Goal: Book appointment/travel/reservation

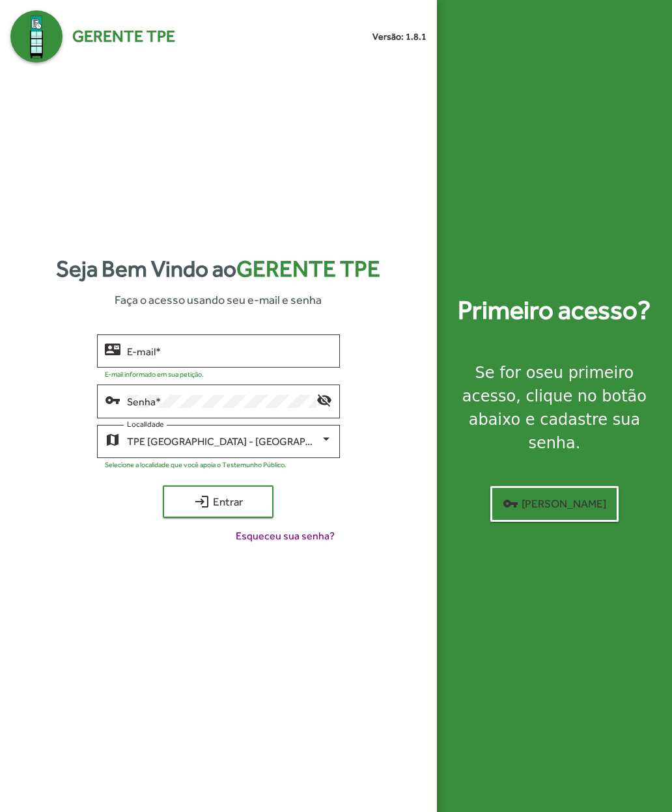
click at [135, 357] on input "E-mail *" at bounding box center [229, 352] width 205 height 12
type input "*"
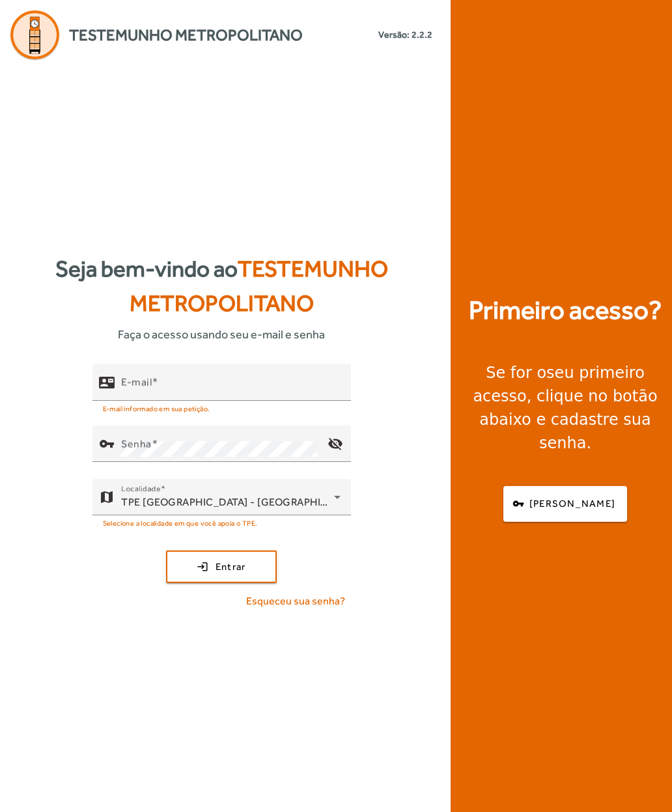
click at [141, 396] on input "E-mail" at bounding box center [230, 388] width 219 height 16
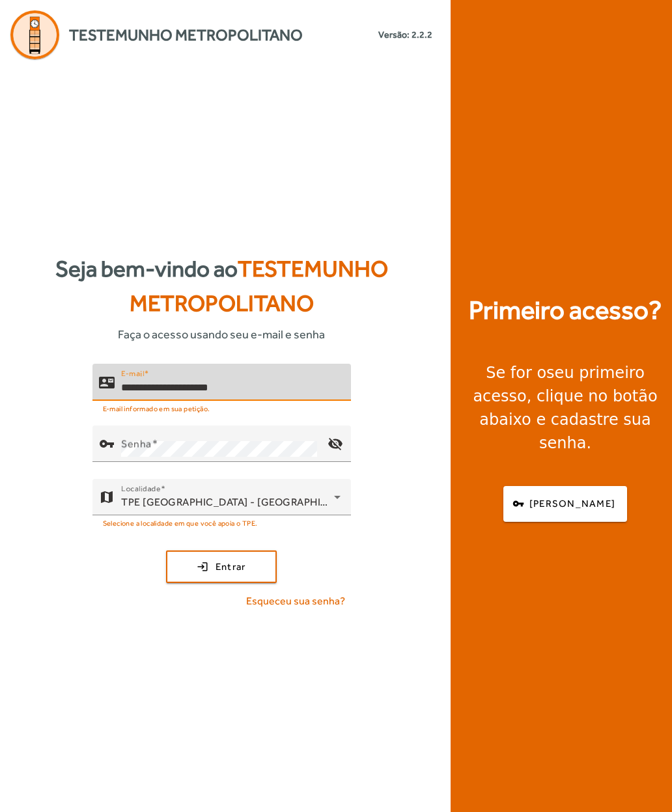
type input "**********"
click at [132, 451] on mat-label "Senha" at bounding box center [136, 444] width 31 height 12
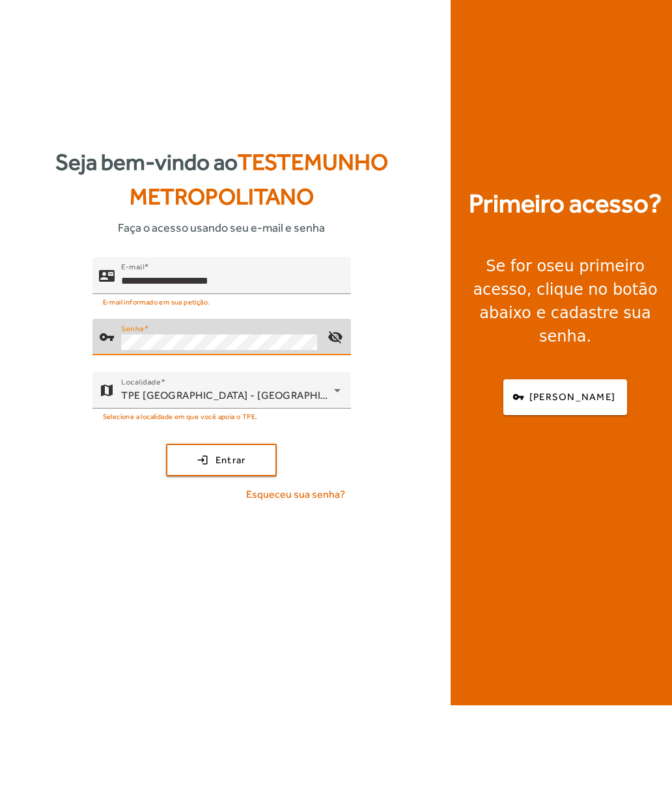
click at [201, 551] on span "submit" at bounding box center [221, 566] width 108 height 31
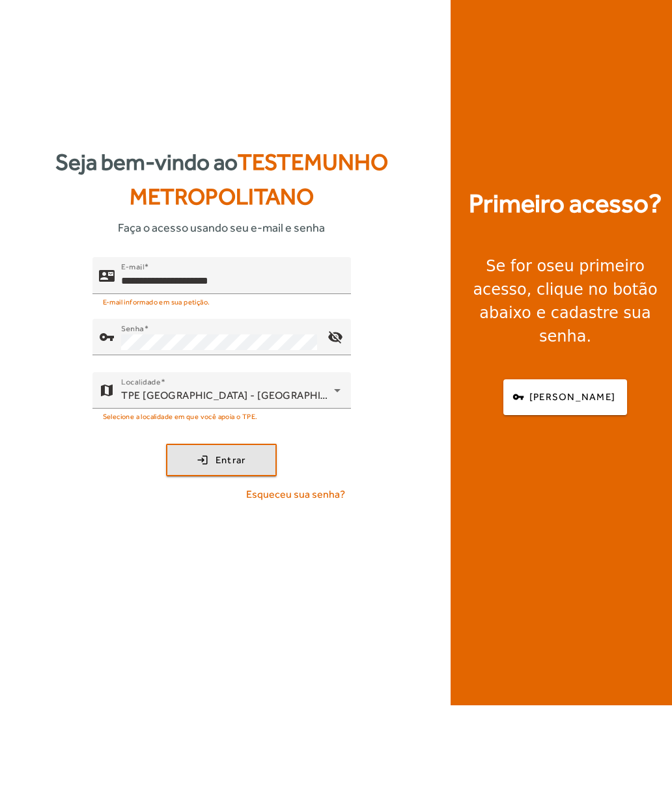
scroll to position [46, 0]
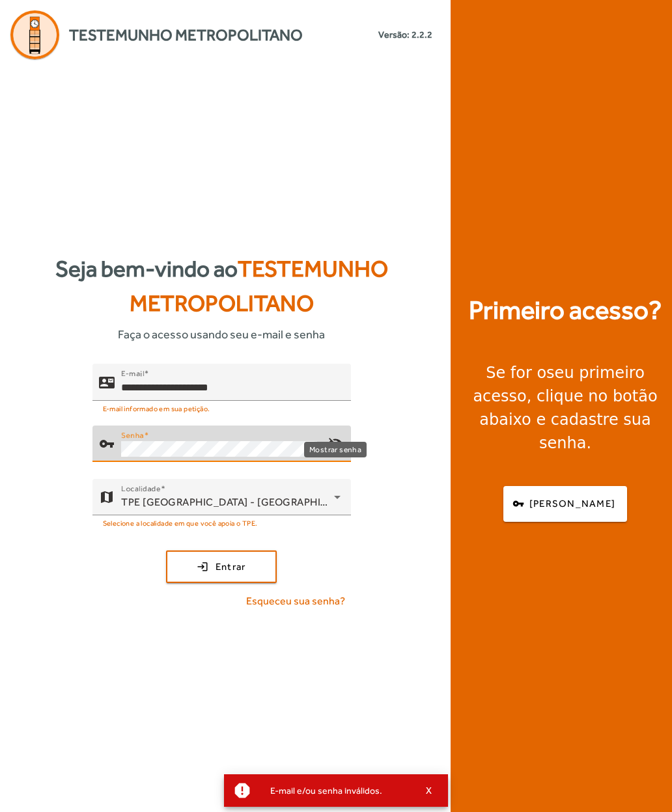
click at [326, 428] on mat-icon "visibility_off" at bounding box center [334, 443] width 31 height 31
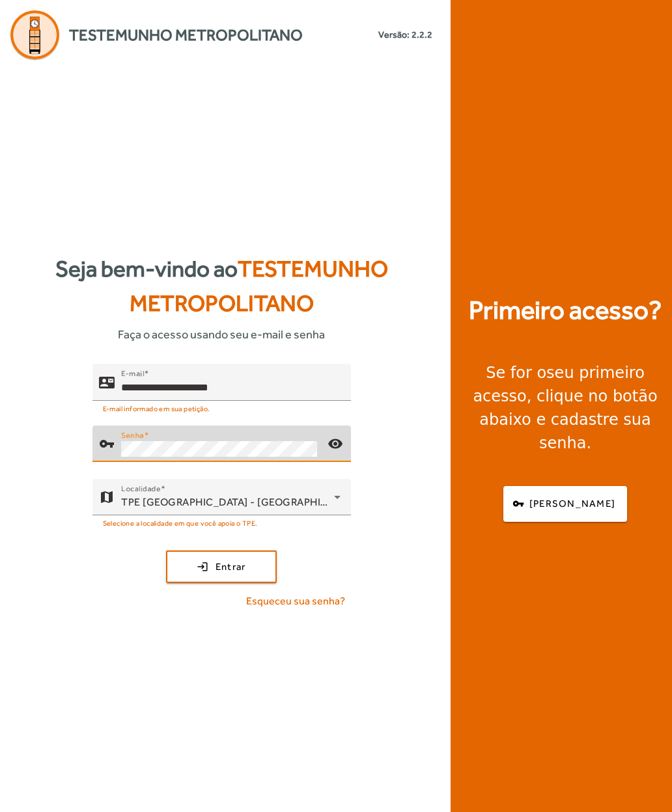
click at [194, 551] on span "submit" at bounding box center [221, 566] width 108 height 31
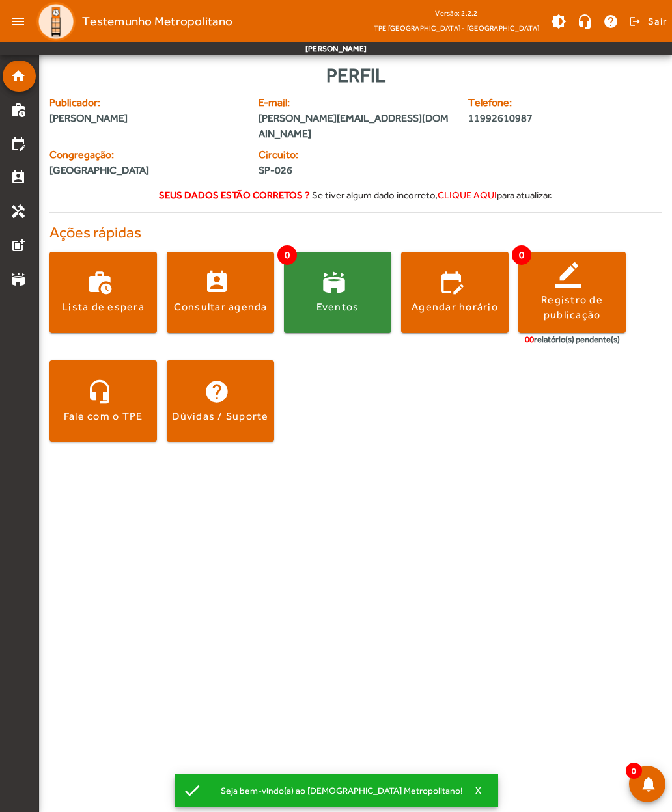
click at [447, 280] on span at bounding box center [454, 292] width 107 height 31
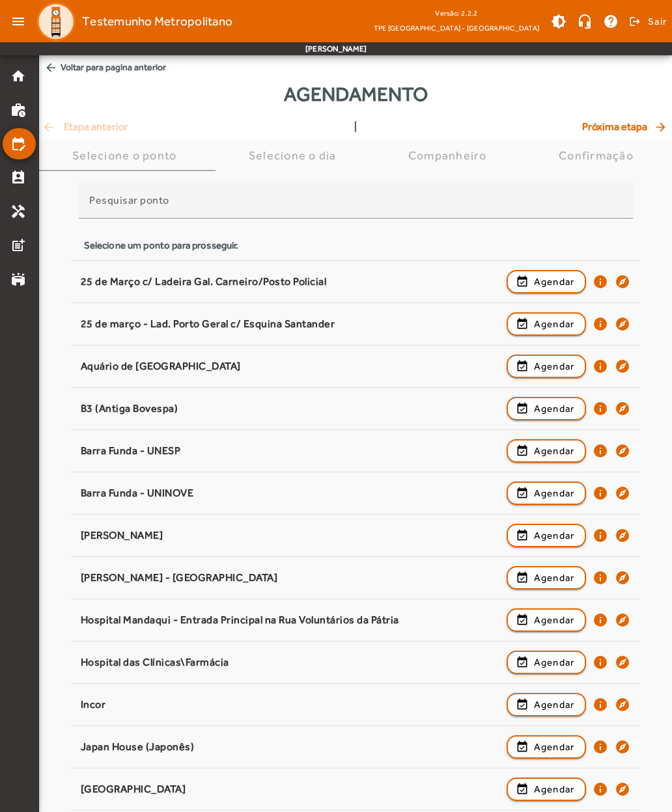
click at [530, 279] on span "button" at bounding box center [546, 281] width 77 height 31
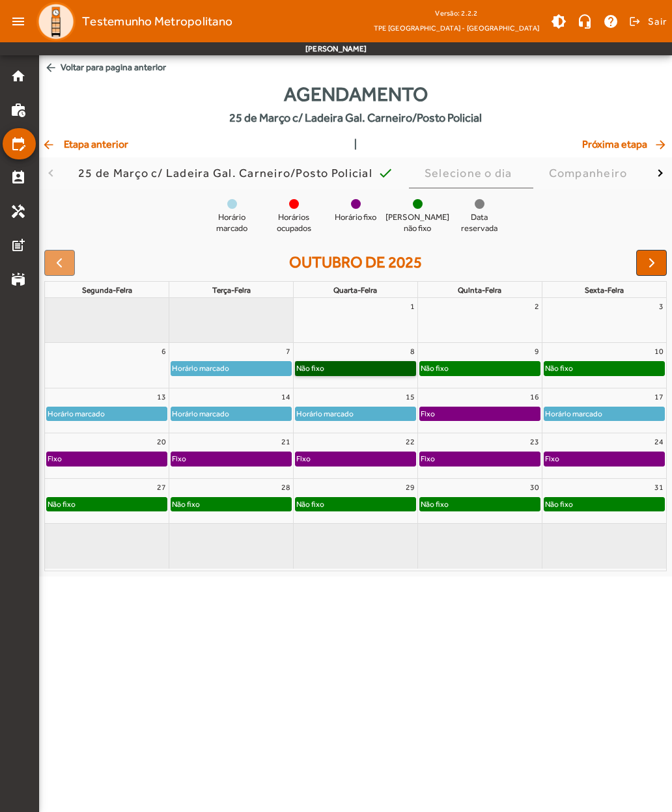
click at [337, 371] on link "Não fixo" at bounding box center [355, 368] width 121 height 14
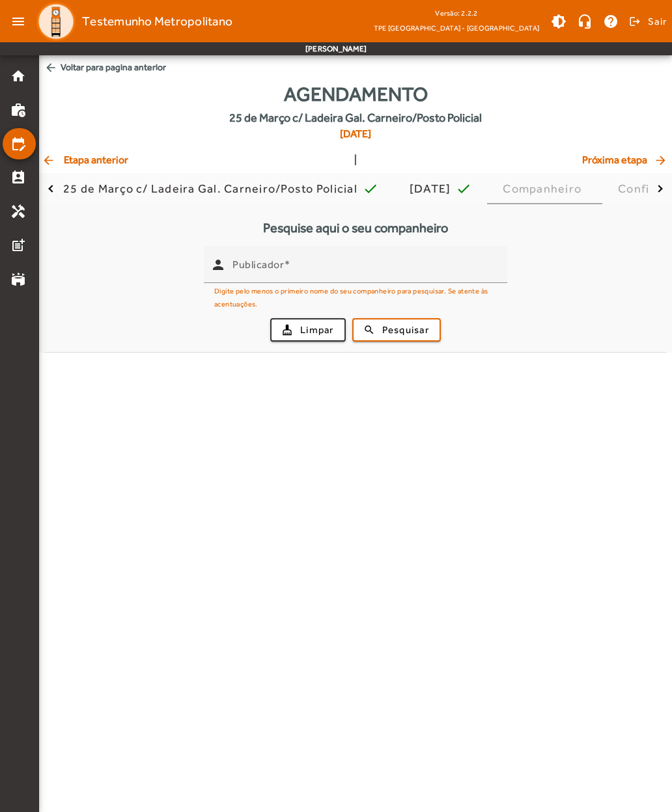
click at [67, 70] on span "arrow_back Voltar para pagina anterior" at bounding box center [355, 67] width 633 height 24
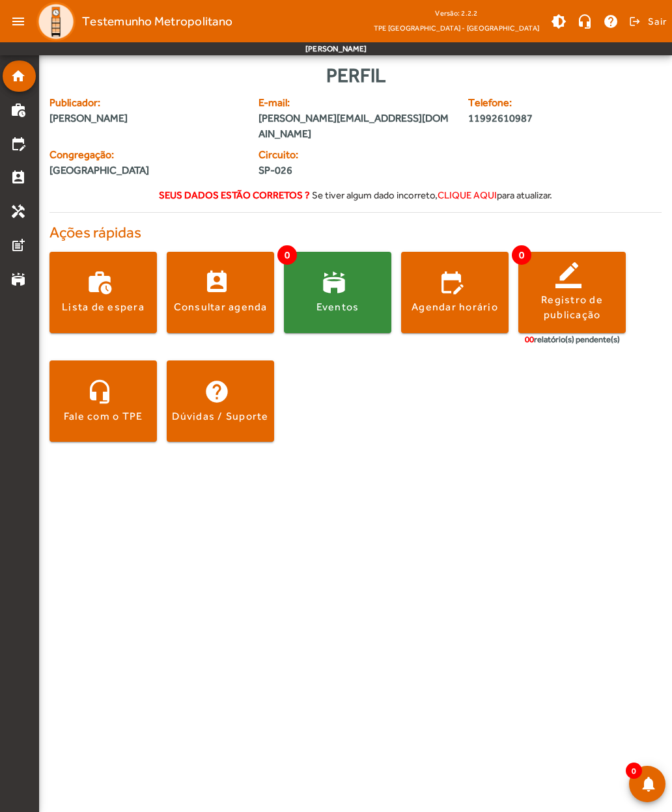
click at [452, 283] on span at bounding box center [454, 292] width 107 height 31
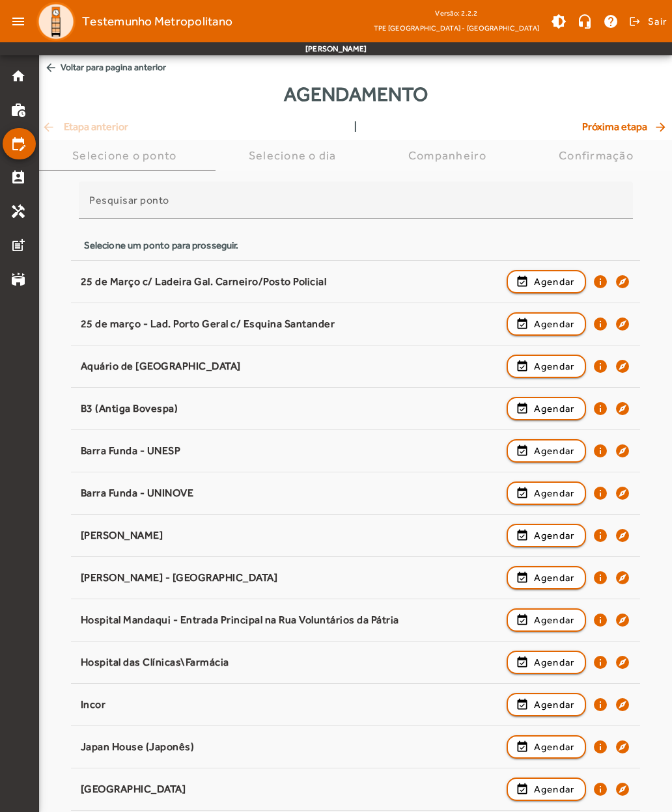
click at [529, 277] on span "button" at bounding box center [546, 281] width 77 height 31
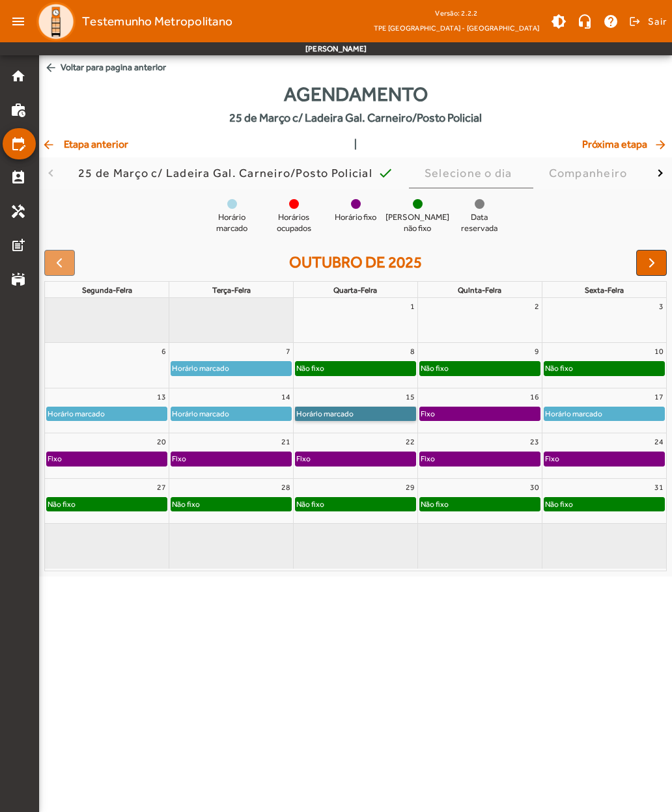
click at [324, 419] on link "Horário marcado" at bounding box center [355, 414] width 121 height 14
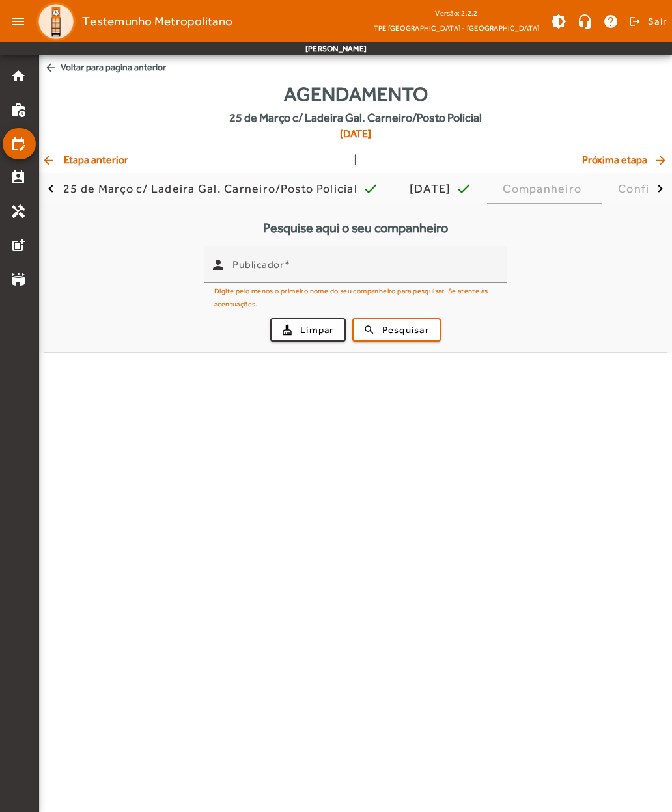
click at [48, 160] on mat-icon "arrow_back" at bounding box center [50, 160] width 16 height 13
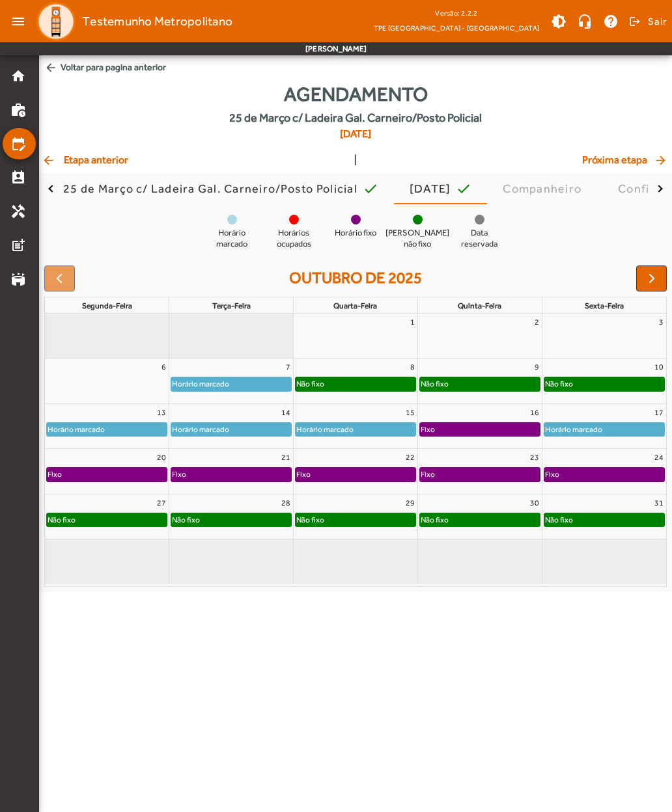
click at [62, 71] on span "arrow_back Voltar para pagina anterior" at bounding box center [355, 67] width 633 height 24
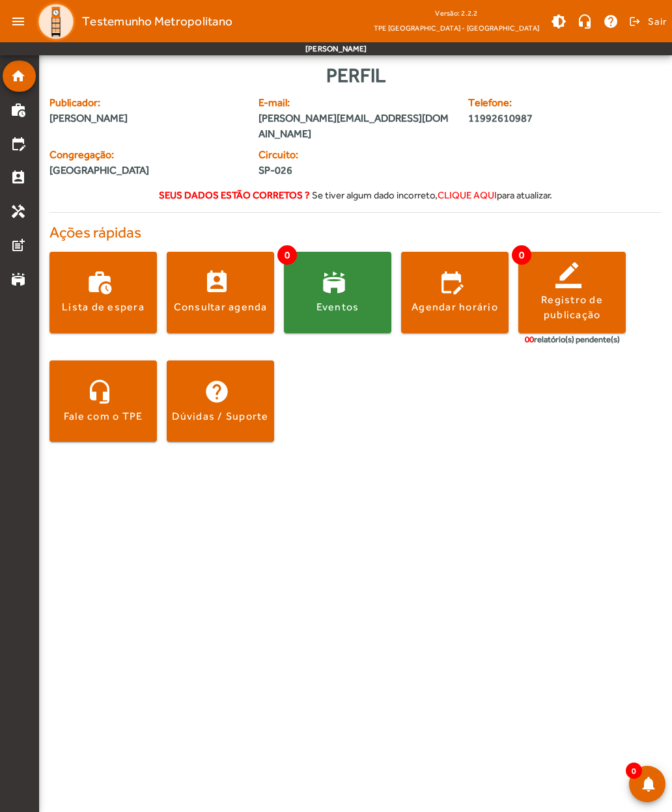
click at [449, 300] on div "Agendar horário" at bounding box center [454, 307] width 87 height 14
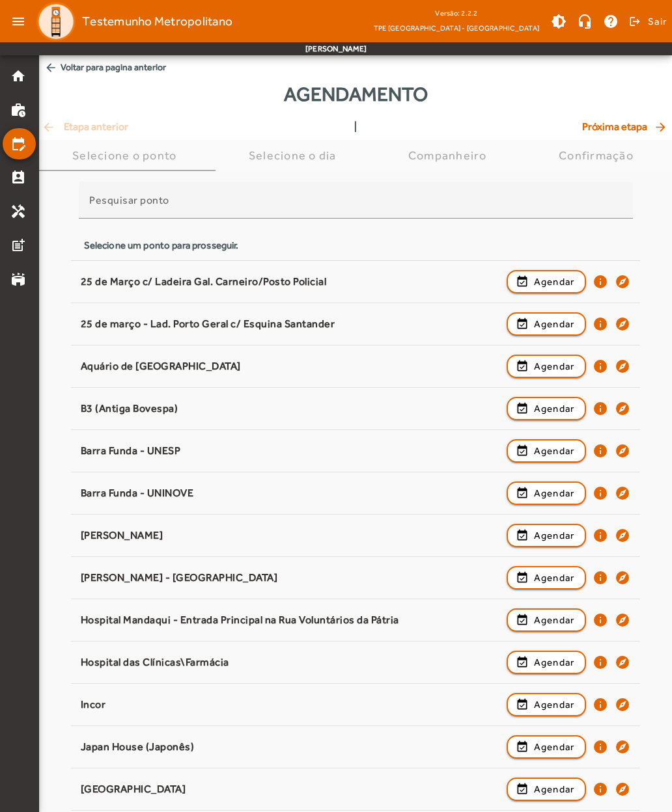
click at [524, 321] on span "button" at bounding box center [546, 324] width 77 height 31
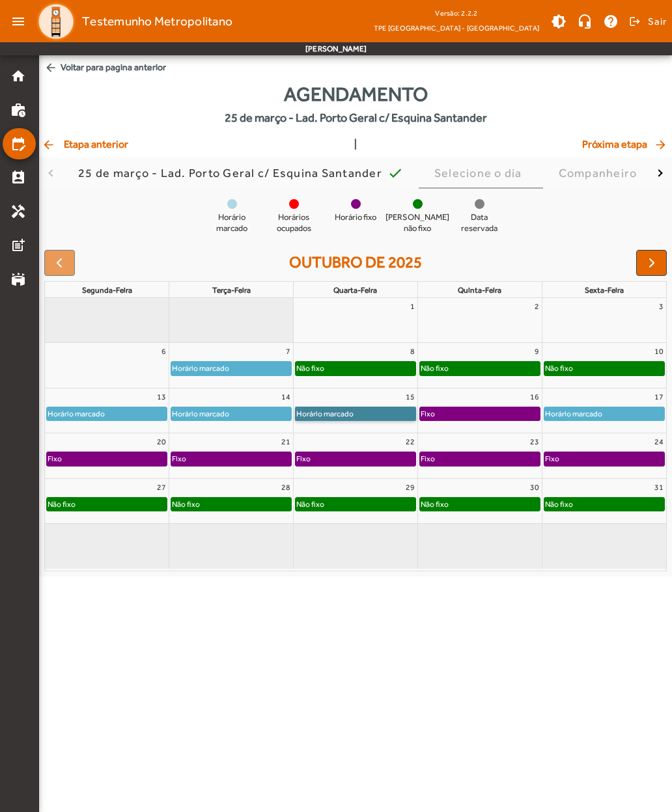
click at [326, 411] on link "Horário marcado" at bounding box center [355, 414] width 121 height 14
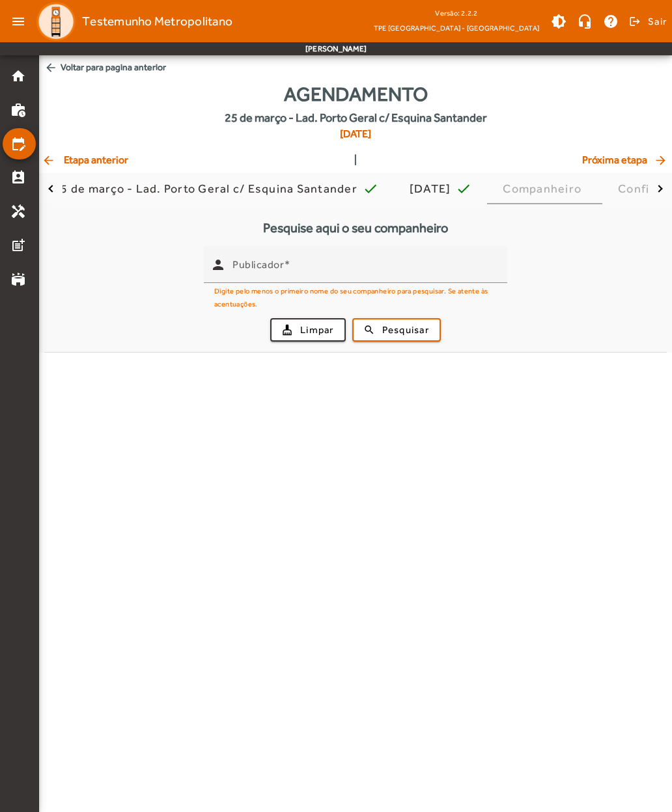
click at [53, 154] on mat-icon "arrow_back" at bounding box center [50, 160] width 16 height 13
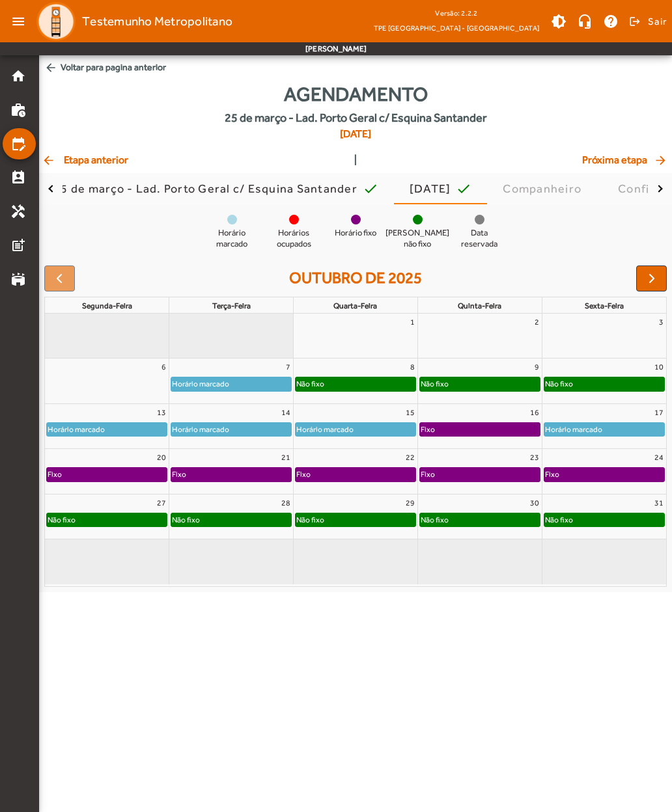
click at [58, 62] on span "arrow_back Voltar para pagina anterior" at bounding box center [355, 67] width 633 height 24
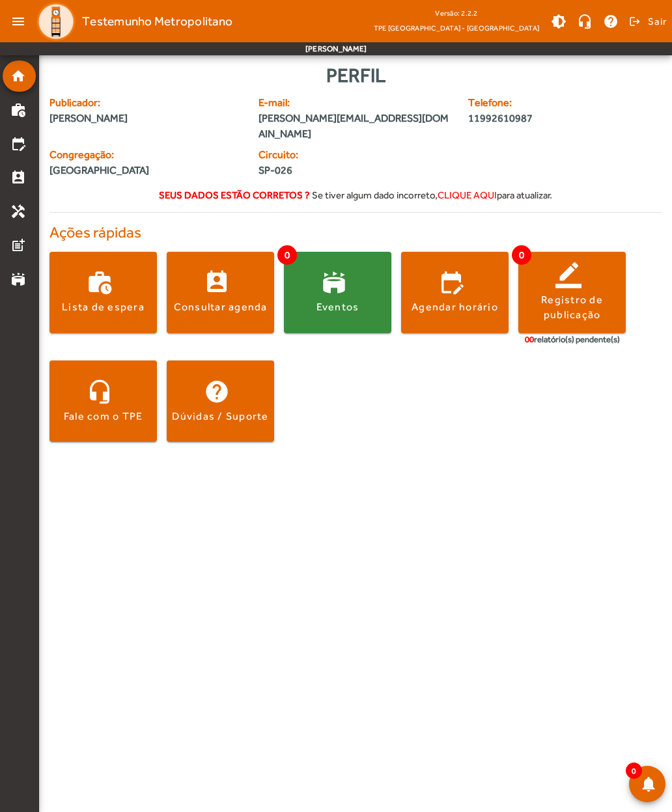
click at [449, 282] on span at bounding box center [454, 292] width 107 height 31
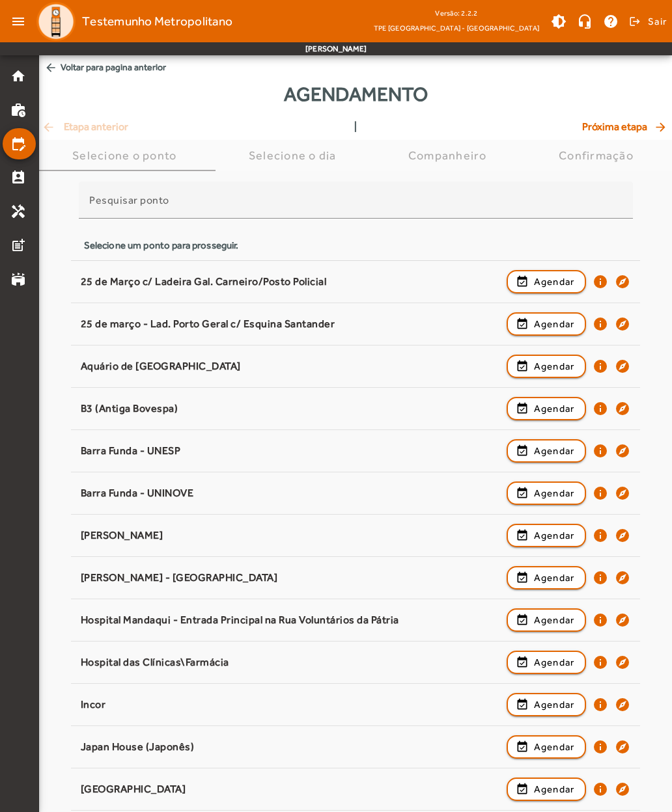
click at [96, 282] on div "25 de Março c/ Ladeira Gal. Carneiro/Posto Policial" at bounding box center [290, 282] width 419 height 14
click at [528, 278] on span "button" at bounding box center [546, 281] width 77 height 31
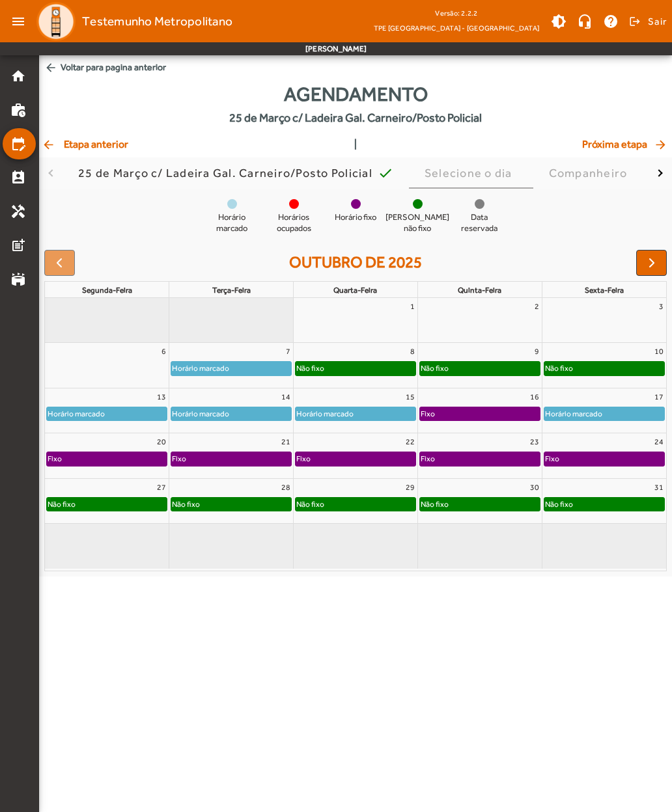
click at [64, 72] on span "arrow_back Voltar para pagina anterior" at bounding box center [355, 67] width 633 height 24
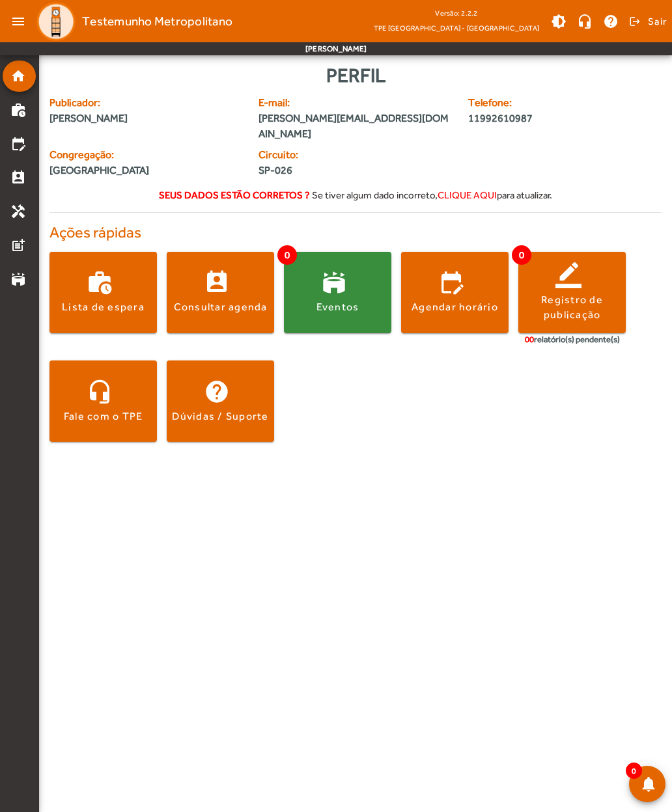
click at [434, 300] on div "Agendar horário" at bounding box center [454, 307] width 87 height 14
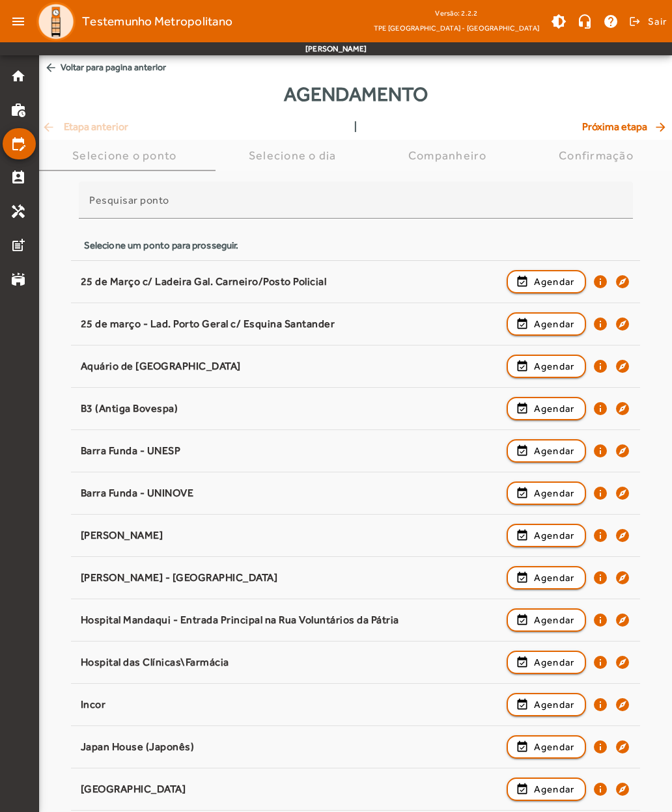
click at [109, 329] on div "25 de março - Lad. Porto Geral c/ Esquina Santander" at bounding box center [290, 325] width 419 height 14
click at [520, 318] on span "button" at bounding box center [546, 324] width 77 height 31
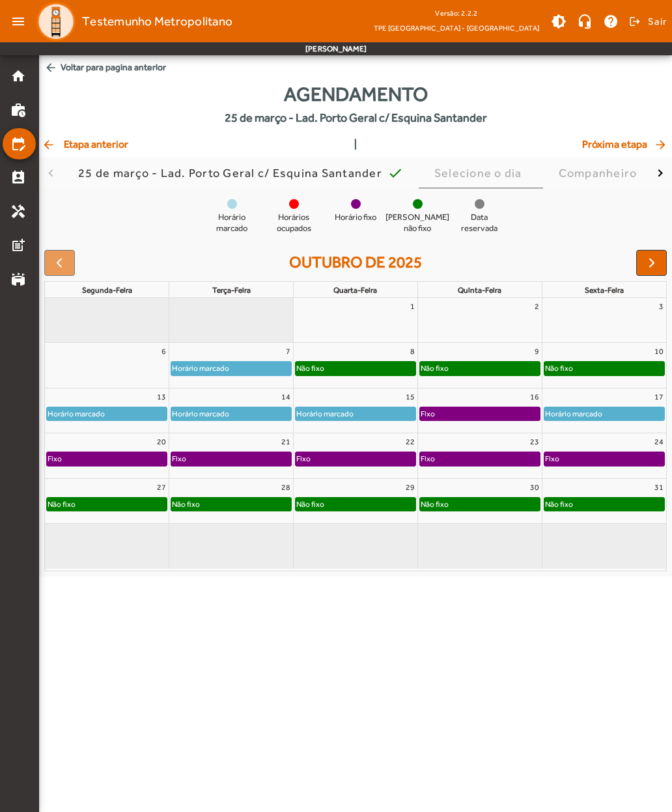
click at [69, 75] on span "arrow_back Voltar para pagina anterior" at bounding box center [355, 67] width 633 height 24
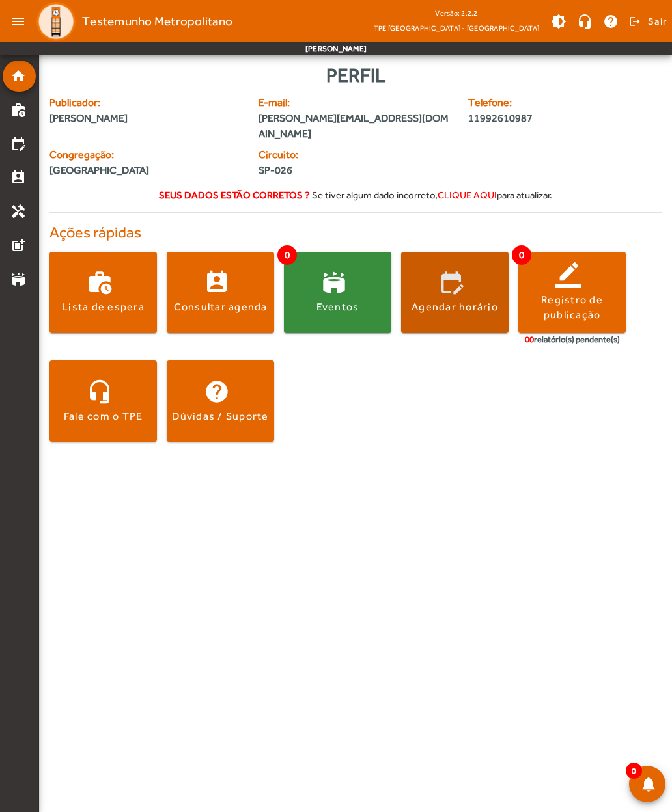
click at [442, 300] on div "Agendar horário" at bounding box center [454, 307] width 87 height 14
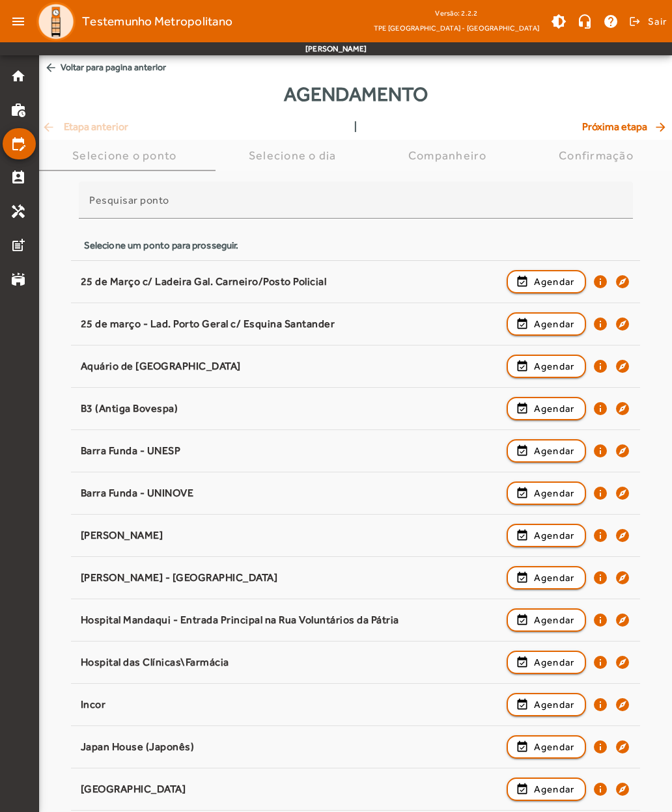
click at [96, 283] on div "25 de Março c/ Ladeira Gal. Carneiro/Posto Policial" at bounding box center [290, 282] width 419 height 14
click at [531, 277] on span "button" at bounding box center [546, 281] width 77 height 31
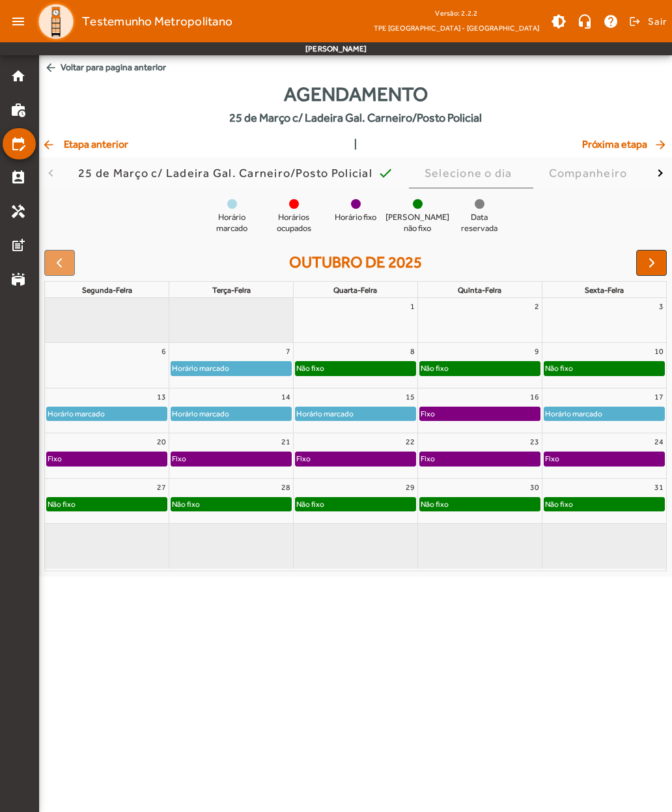
click at [68, 73] on span "arrow_back Voltar para pagina anterior" at bounding box center [355, 67] width 633 height 24
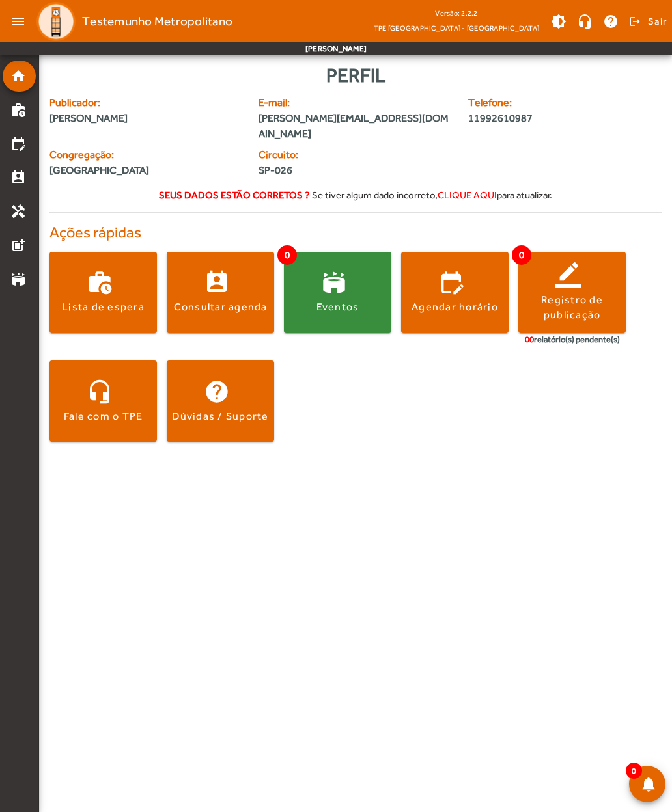
click at [641, 26] on span at bounding box center [647, 21] width 40 height 31
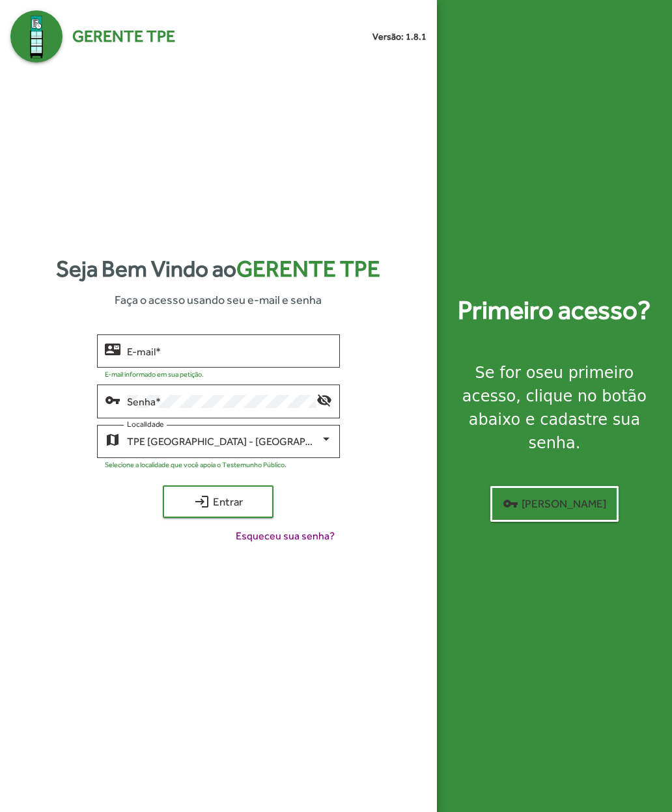
click at [149, 357] on input "E-mail *" at bounding box center [229, 352] width 205 height 12
type input "**********"
click at [187, 514] on span "login Entrar" at bounding box center [217, 501] width 87 height 23
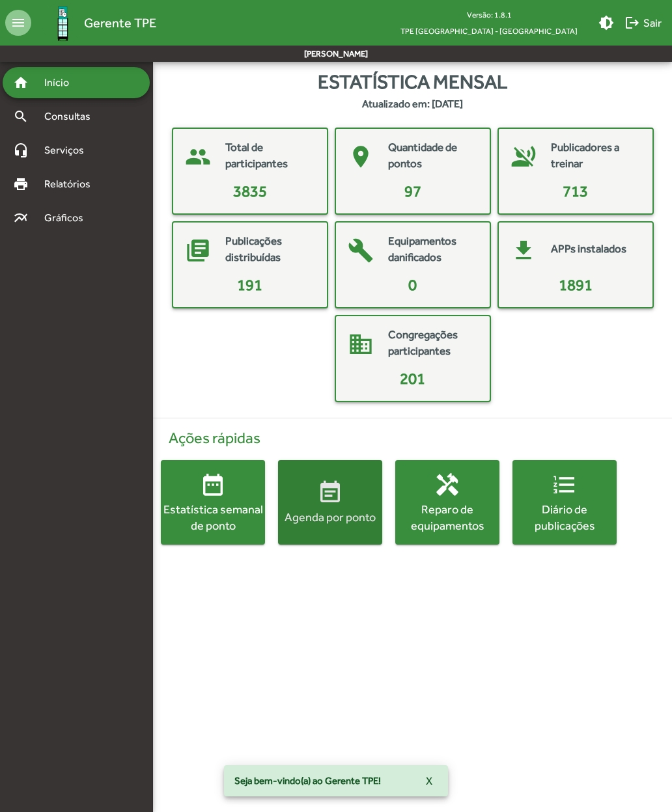
click at [305, 505] on span "event_note Agenda por ponto" at bounding box center [330, 503] width 104 height 46
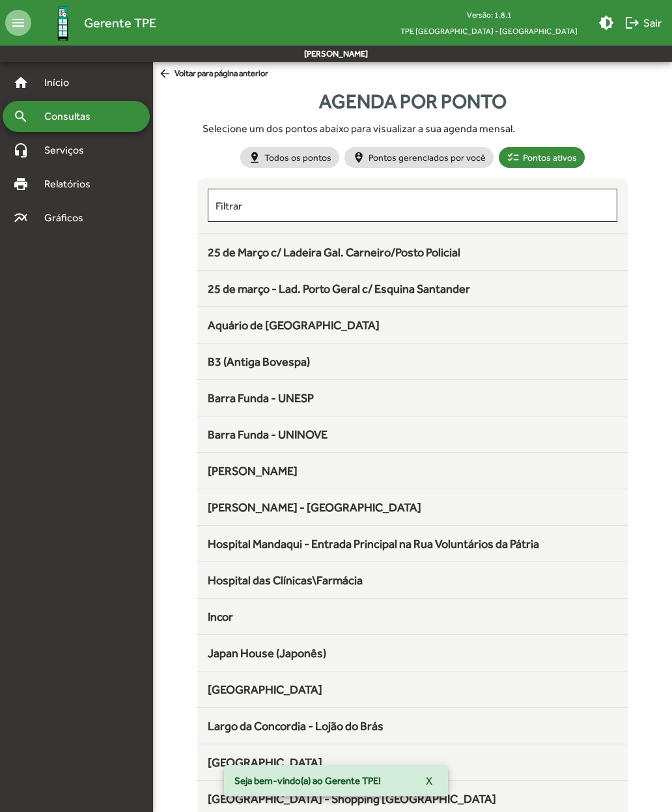
click at [232, 285] on span "25 de março - Lad. Porto Geral c/ Esquina Santander" at bounding box center [339, 289] width 262 height 14
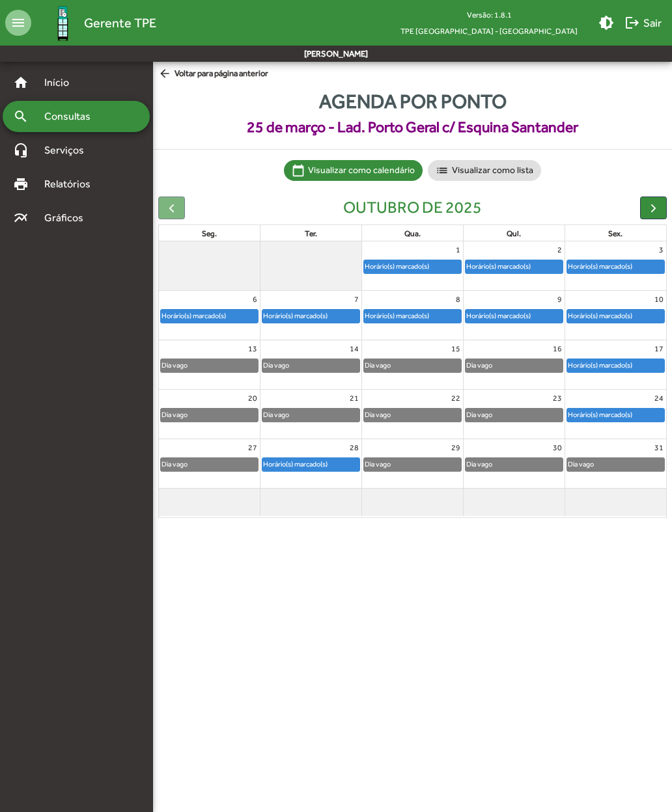
click at [173, 79] on mat-icon "arrow_back" at bounding box center [166, 74] width 16 height 14
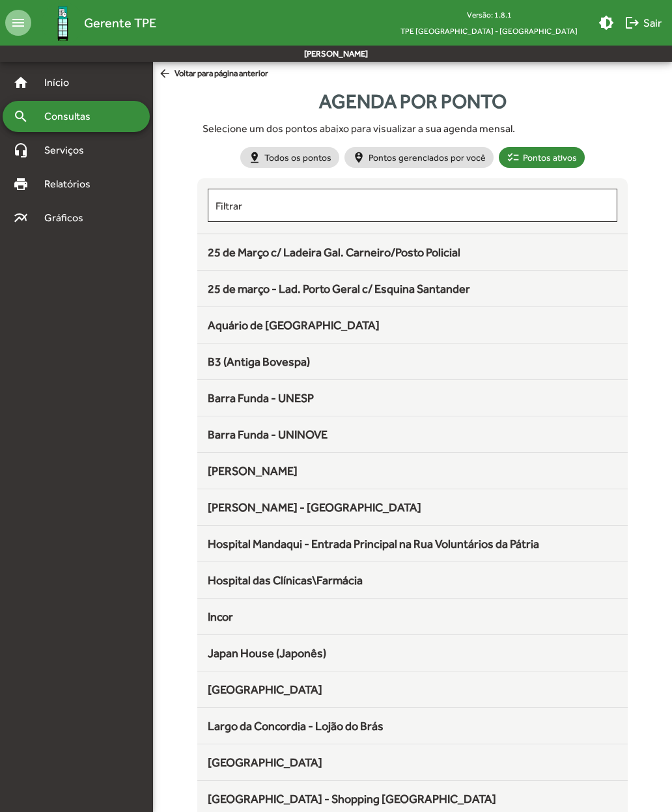
click at [229, 253] on span "25 de Março c/ Ladeira Gal. Carneiro/Posto Policial" at bounding box center [334, 252] width 253 height 14
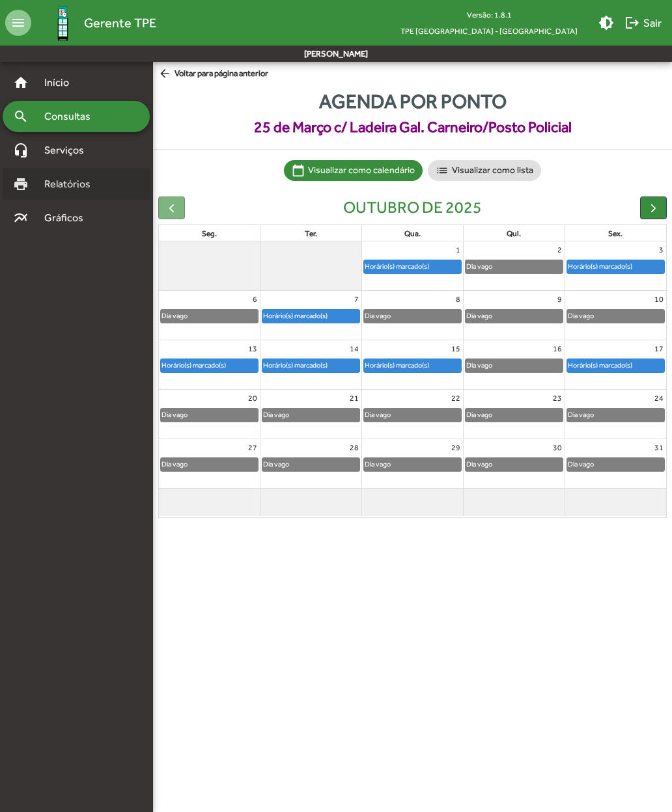
click at [71, 186] on span "Relatórios" at bounding box center [71, 184] width 71 height 16
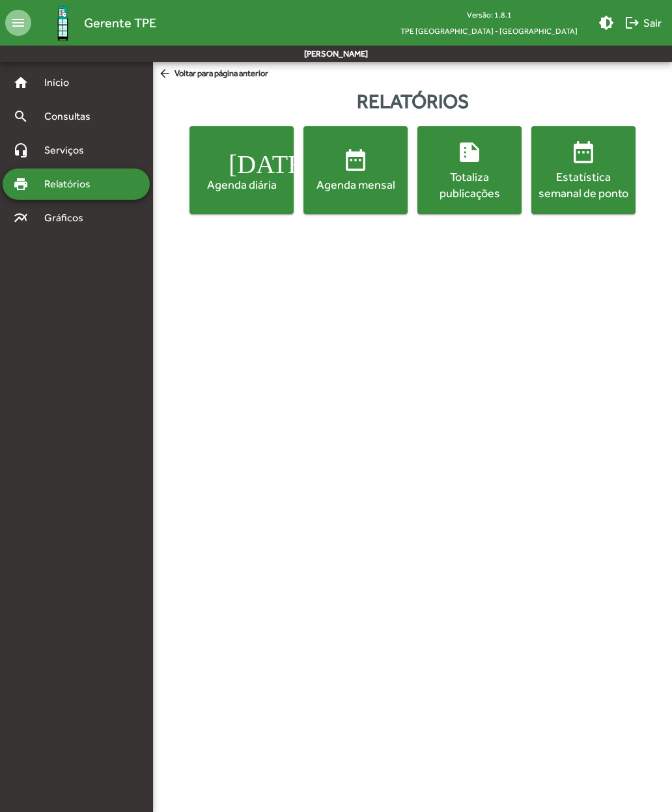
click at [251, 176] on div "Agenda diária" at bounding box center [241, 184] width 99 height 16
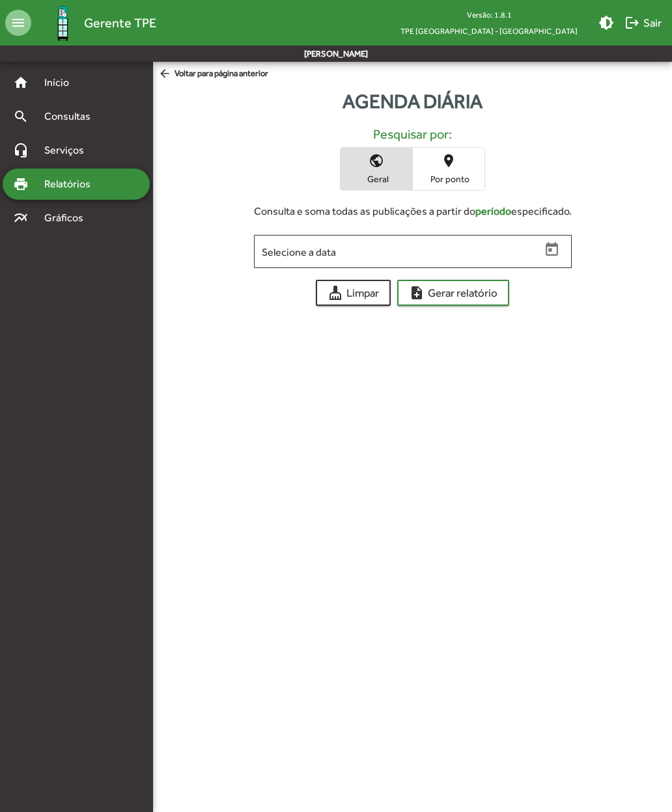
click at [361, 246] on input "Selecione a data" at bounding box center [401, 252] width 279 height 12
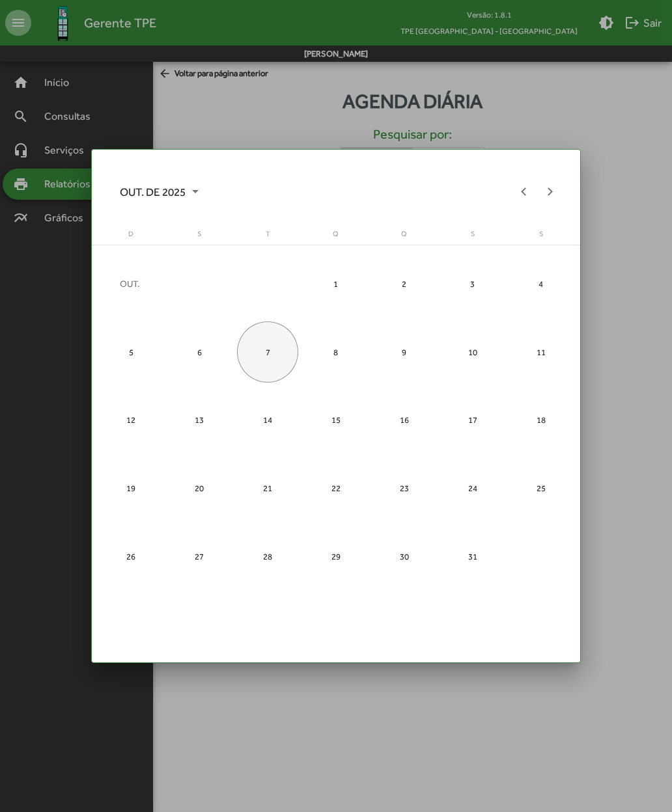
click at [268, 346] on div "7" at bounding box center [267, 352] width 61 height 61
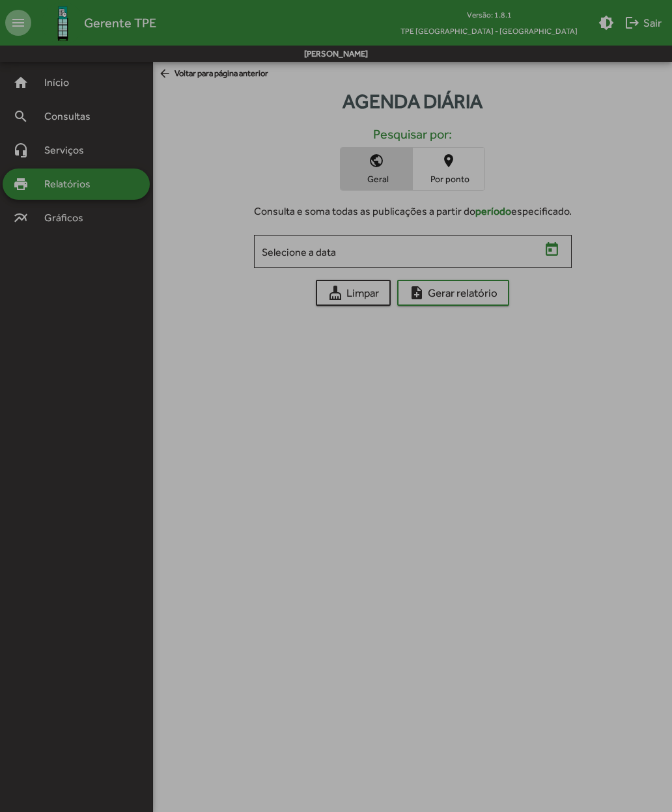
type input "**********"
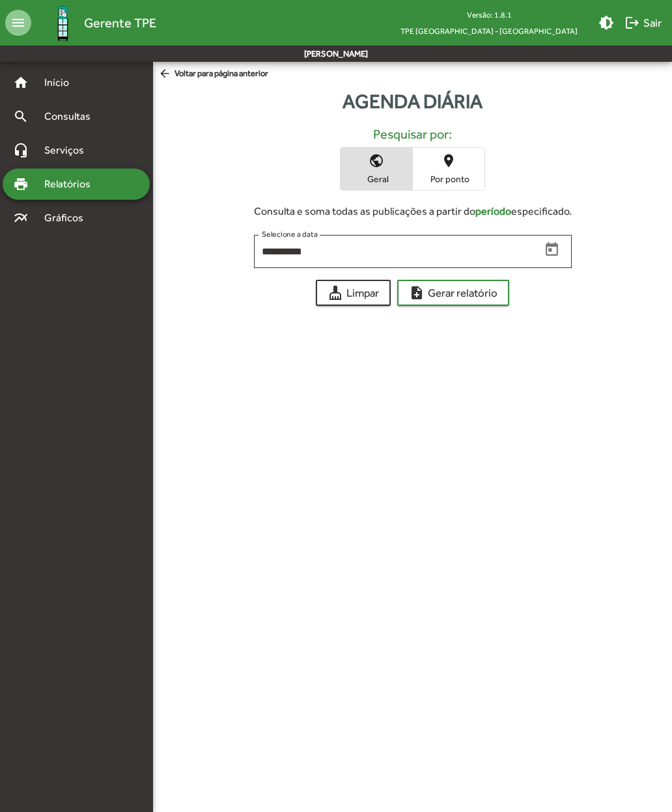
click at [442, 291] on span "note_add Gerar relatório" at bounding box center [453, 292] width 89 height 23
click at [447, 173] on span "Por ponto" at bounding box center [448, 179] width 65 height 12
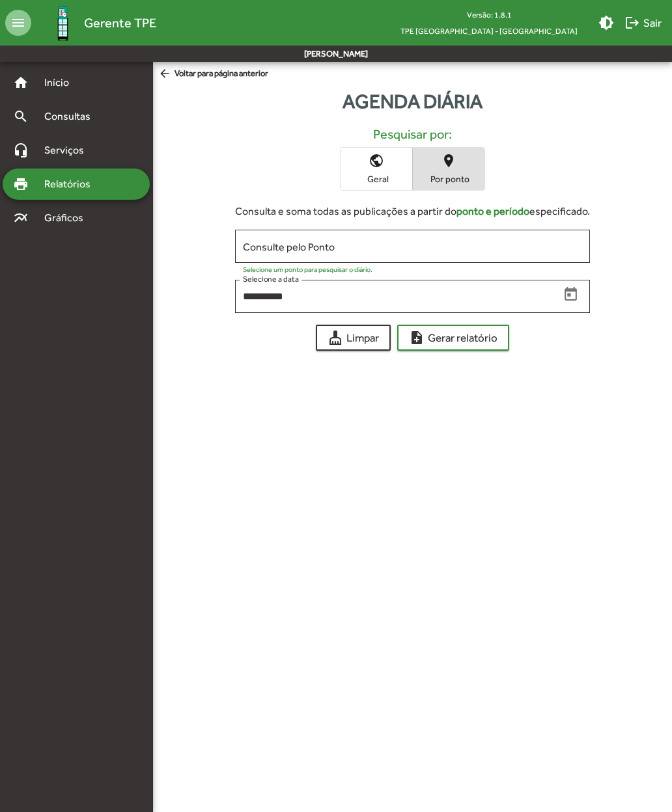
click at [357, 241] on input "Consulte pelo Ponto" at bounding box center [412, 247] width 339 height 12
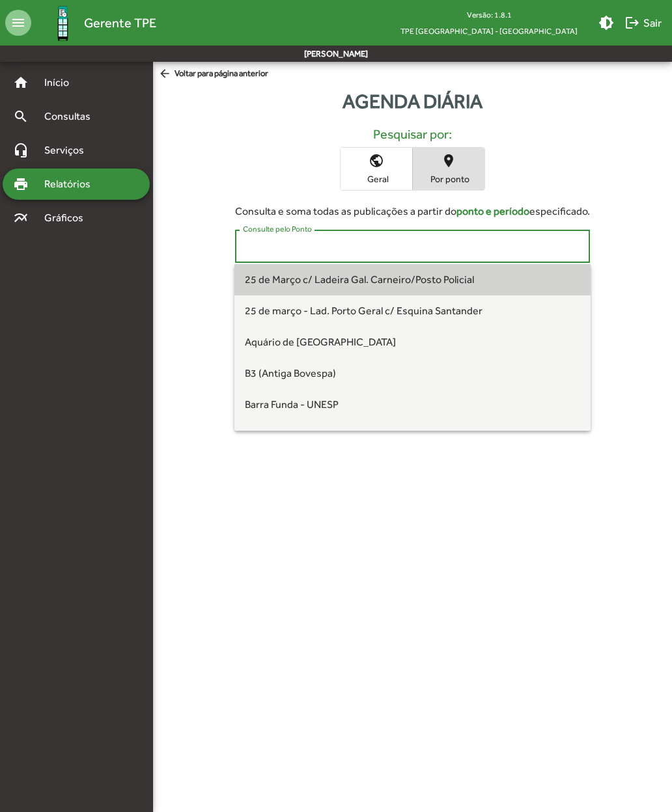
click at [313, 279] on span "25 de Março c/ Ladeira Gal. Carneiro/Posto Policial" at bounding box center [359, 279] width 229 height 12
type input "**********"
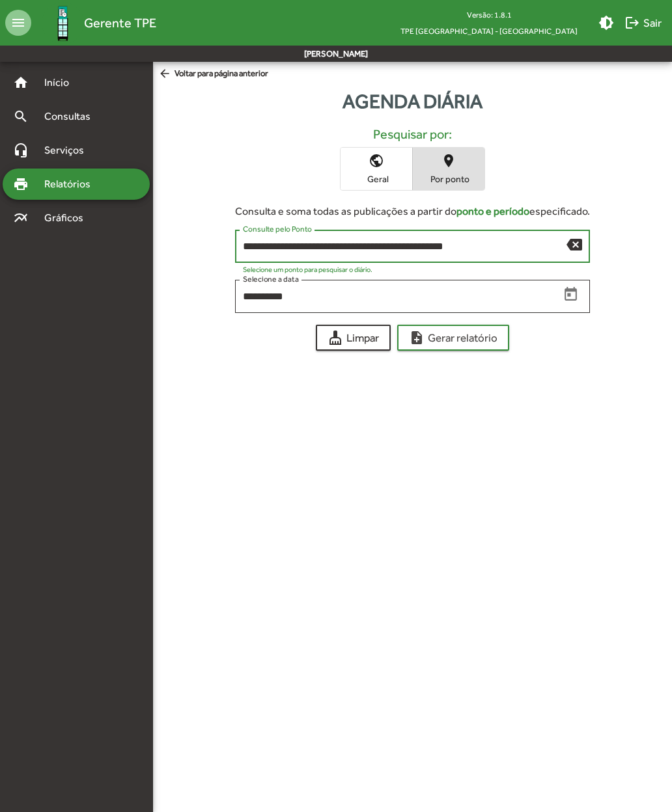
click at [450, 335] on span "note_add Gerar relatório" at bounding box center [453, 337] width 89 height 23
click at [75, 219] on span "Gráficos" at bounding box center [68, 218] width 64 height 16
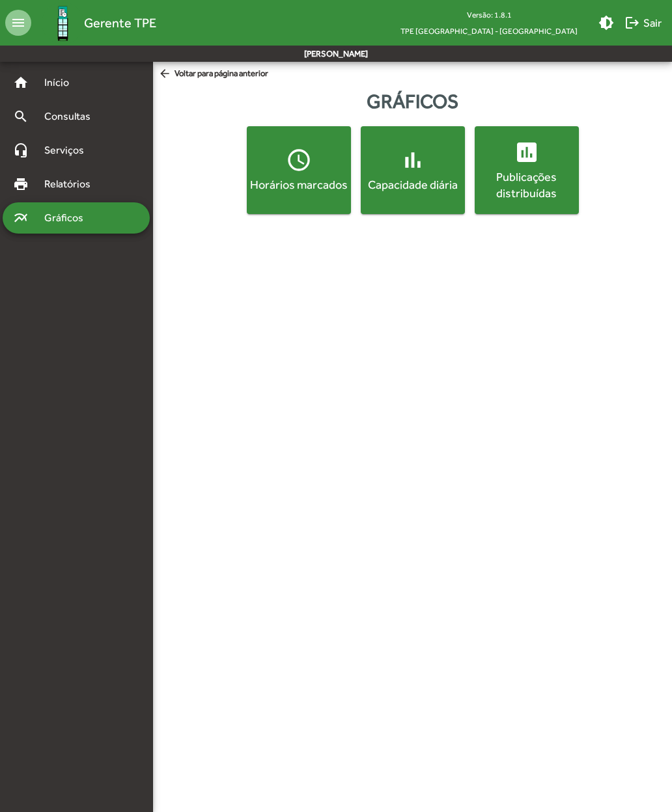
click at [538, 170] on div "Publicações distribuídas" at bounding box center [526, 185] width 99 height 33
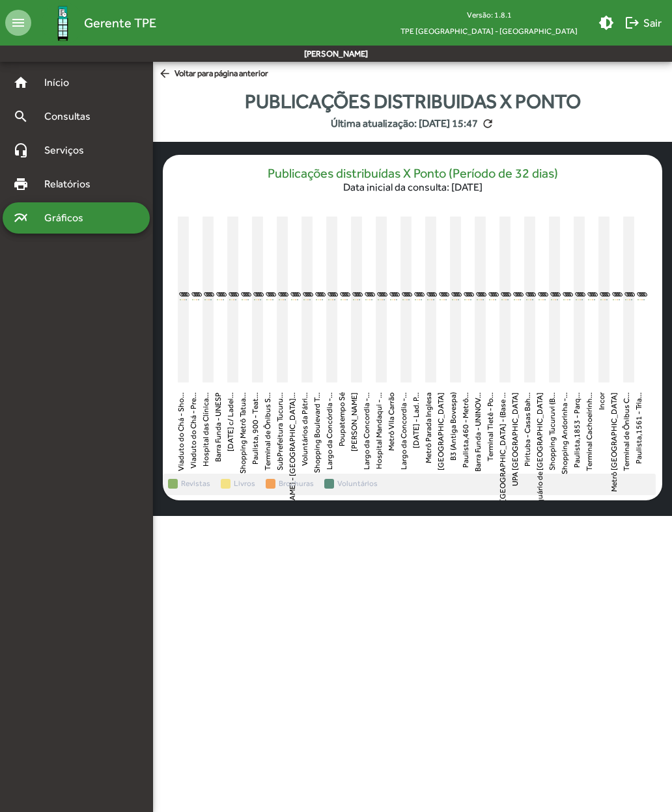
click at [211, 74] on span "arrow_back Voltar para página anterior" at bounding box center [213, 74] width 110 height 14
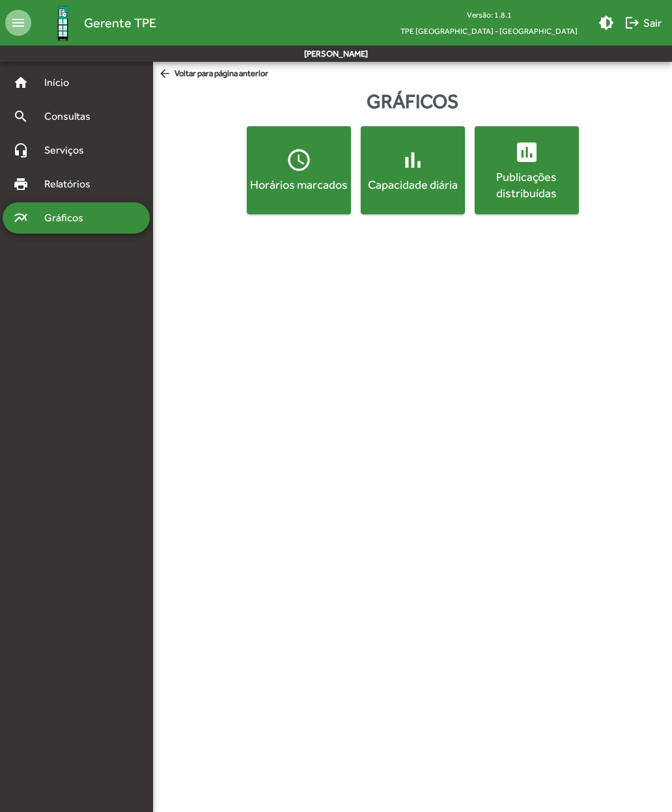
click at [412, 179] on div "Capacidade diária" at bounding box center [412, 184] width 99 height 16
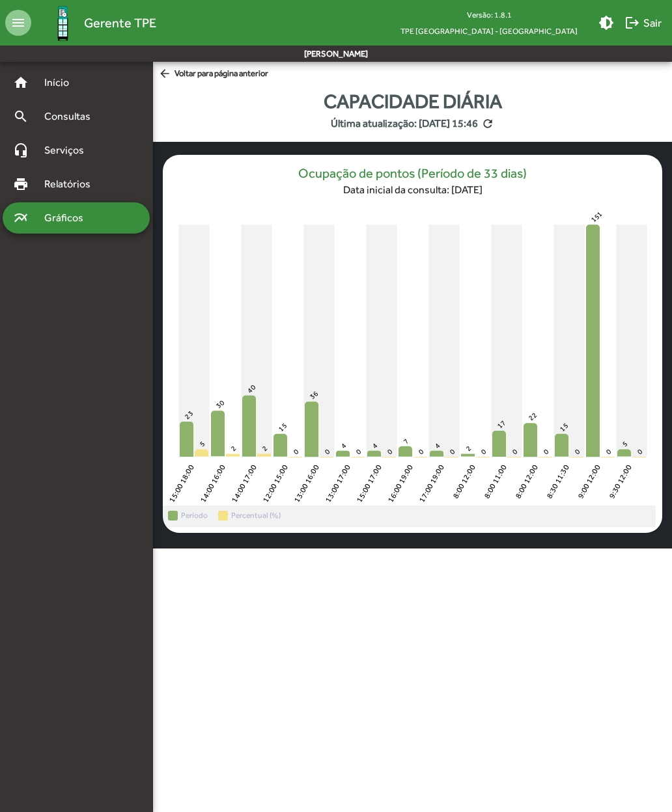
click at [230, 79] on span "arrow_back Voltar para página anterior" at bounding box center [213, 74] width 110 height 14
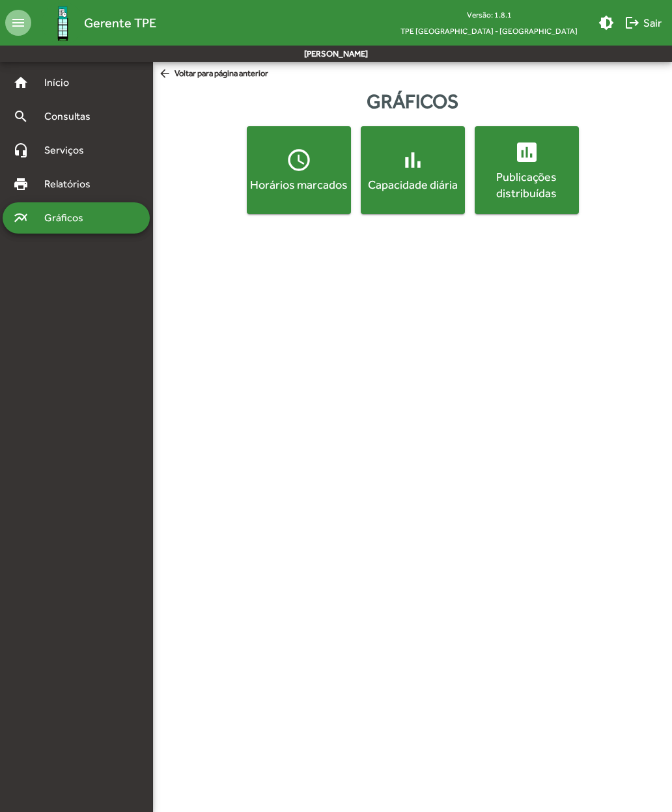
click at [307, 176] on span "access_time Horários marcados" at bounding box center [298, 170] width 99 height 46
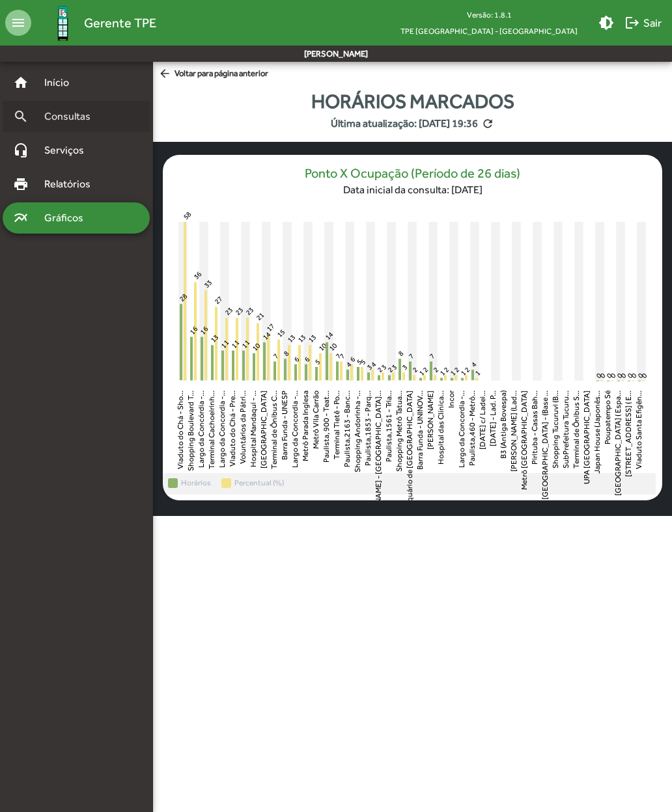
click at [50, 116] on span "Consultas" at bounding box center [71, 117] width 71 height 16
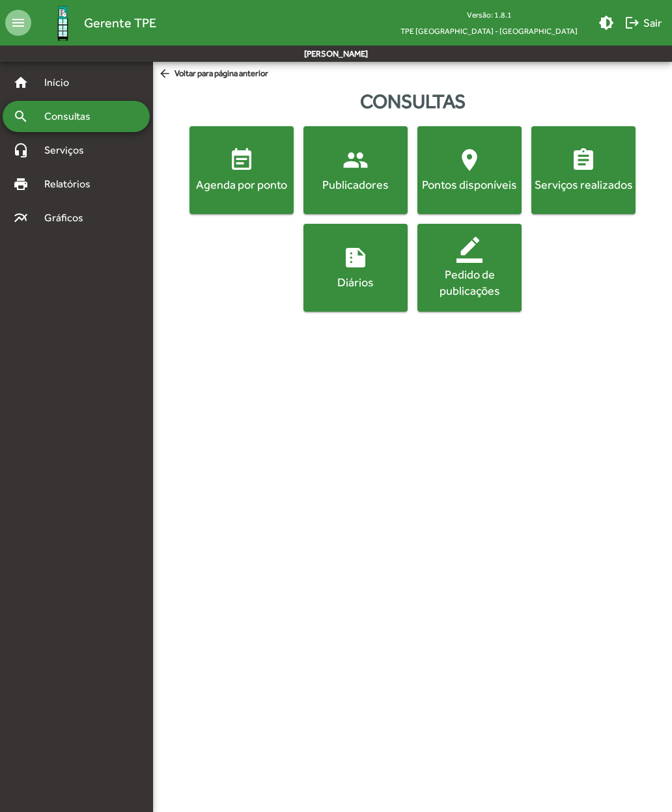
click at [339, 269] on span "summarize Diários" at bounding box center [355, 268] width 99 height 46
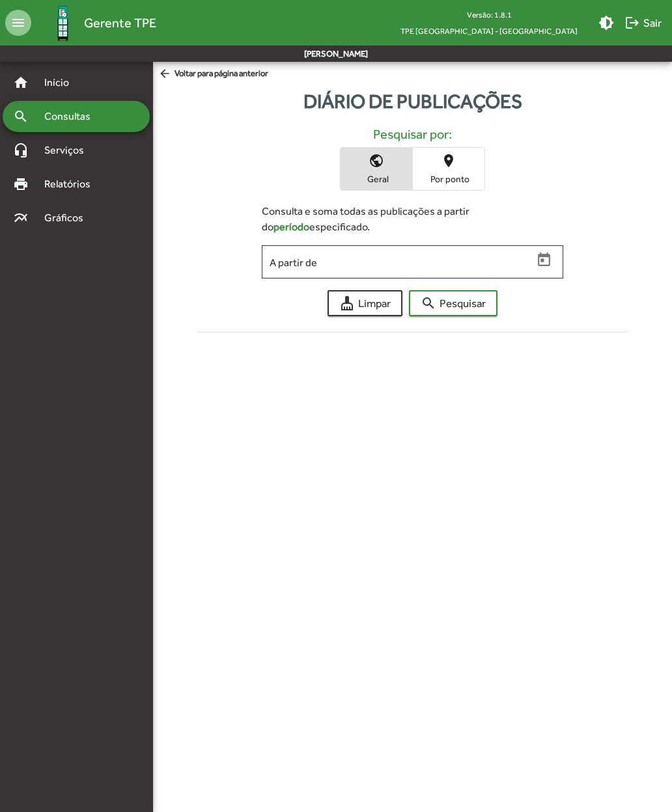
click at [283, 264] on input "A partir de" at bounding box center [401, 263] width 263 height 12
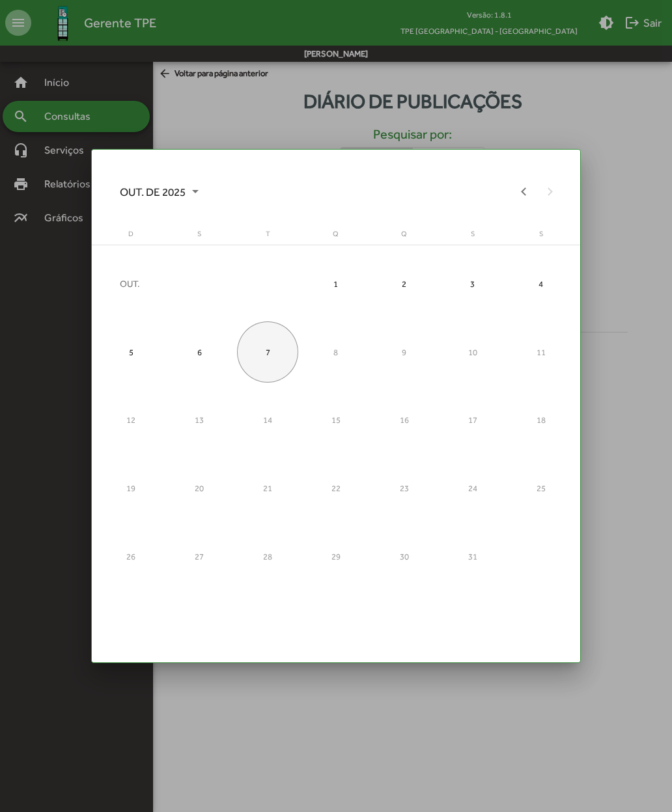
click at [260, 346] on div "7" at bounding box center [267, 352] width 61 height 61
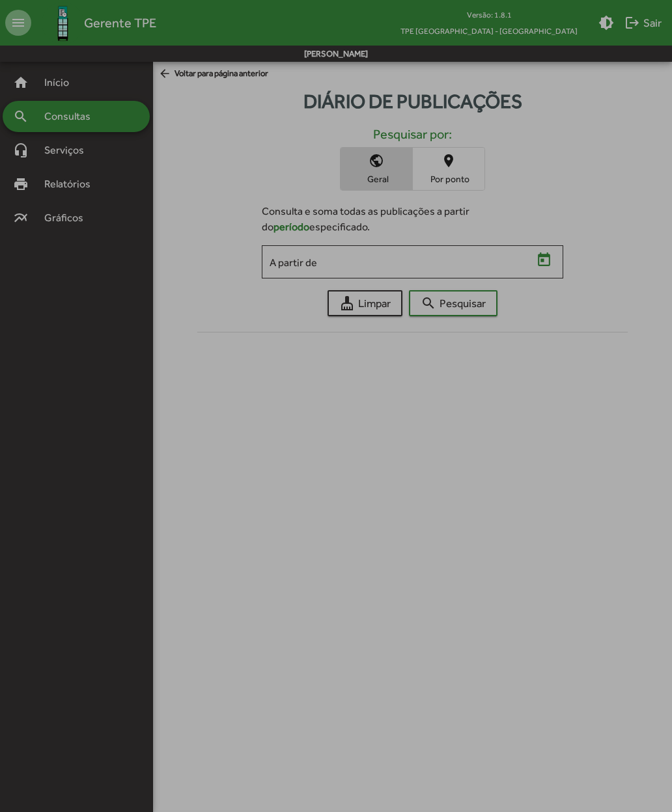
type input "**********"
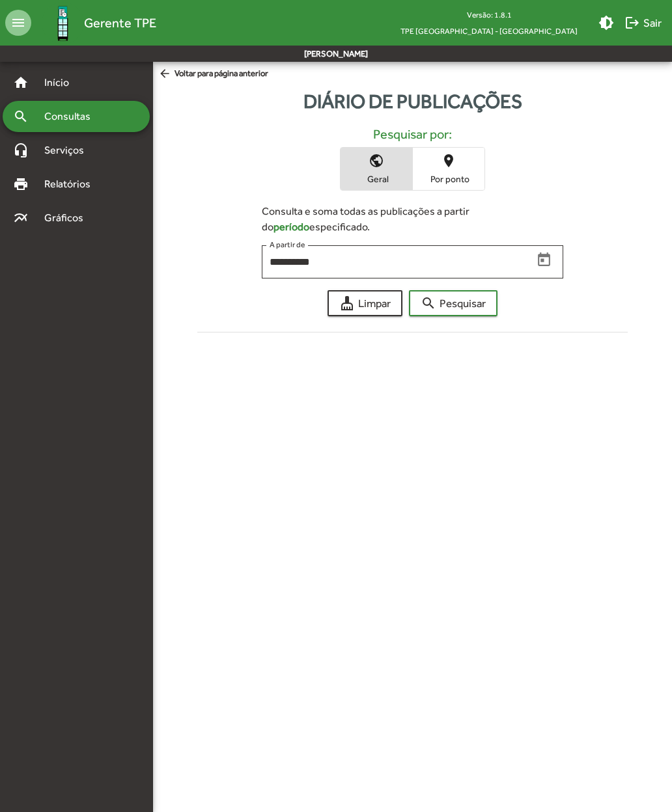
click at [435, 307] on mat-icon "search" at bounding box center [429, 304] width 16 height 16
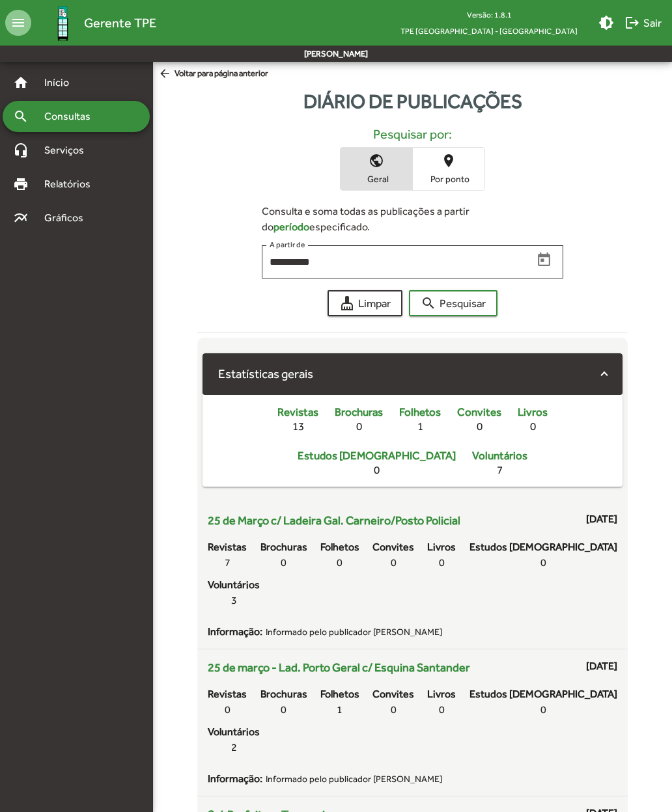
scroll to position [4, 0]
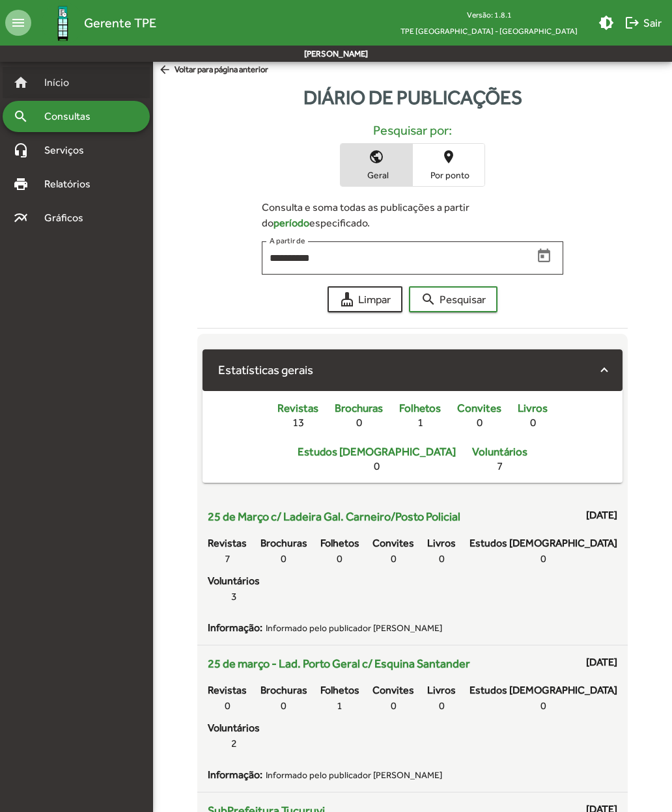
click at [67, 76] on span "Início" at bounding box center [61, 83] width 51 height 16
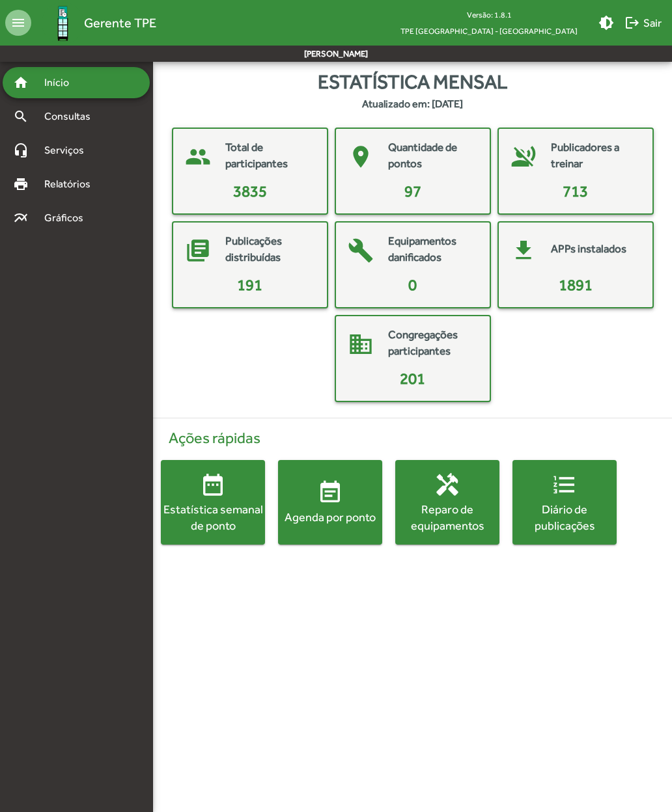
click at [641, 29] on span "logout Sair" at bounding box center [642, 22] width 37 height 23
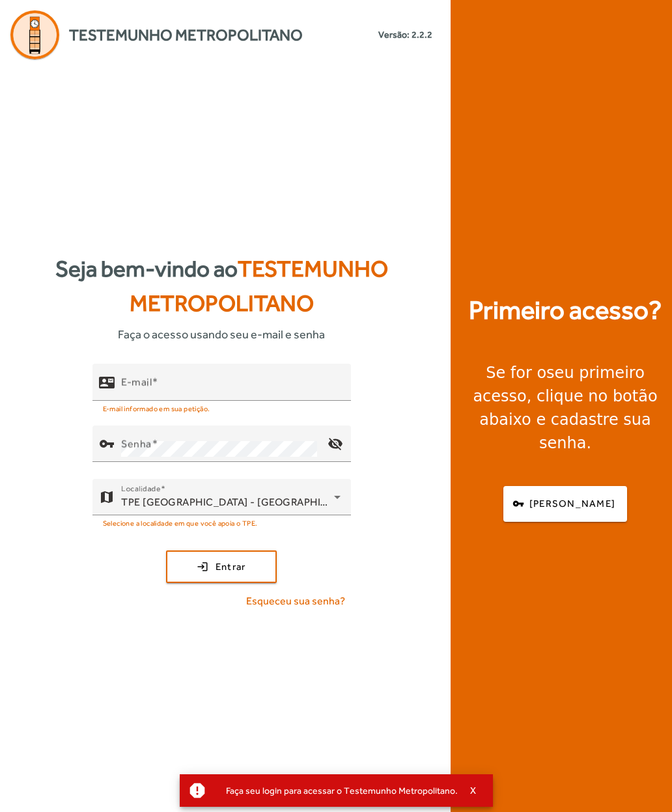
click at [192, 396] on input "E-mail" at bounding box center [230, 388] width 219 height 16
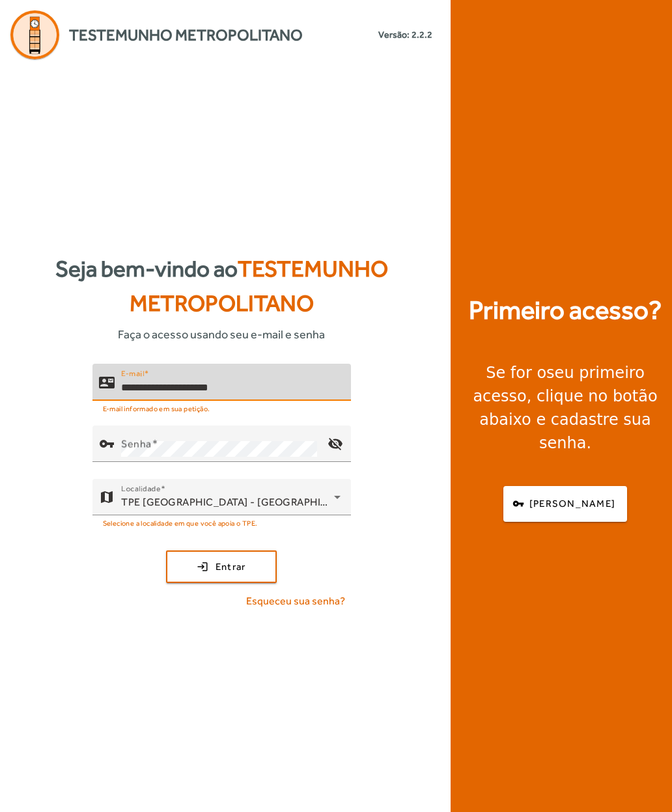
type input "**********"
click at [127, 451] on mat-label "Senha" at bounding box center [136, 444] width 31 height 12
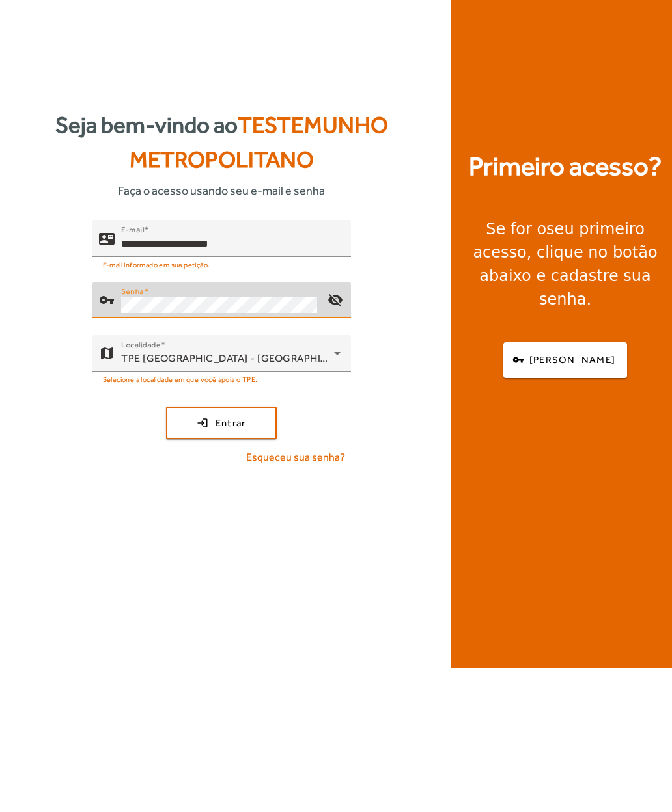
click at [191, 551] on span "submit" at bounding box center [221, 566] width 108 height 31
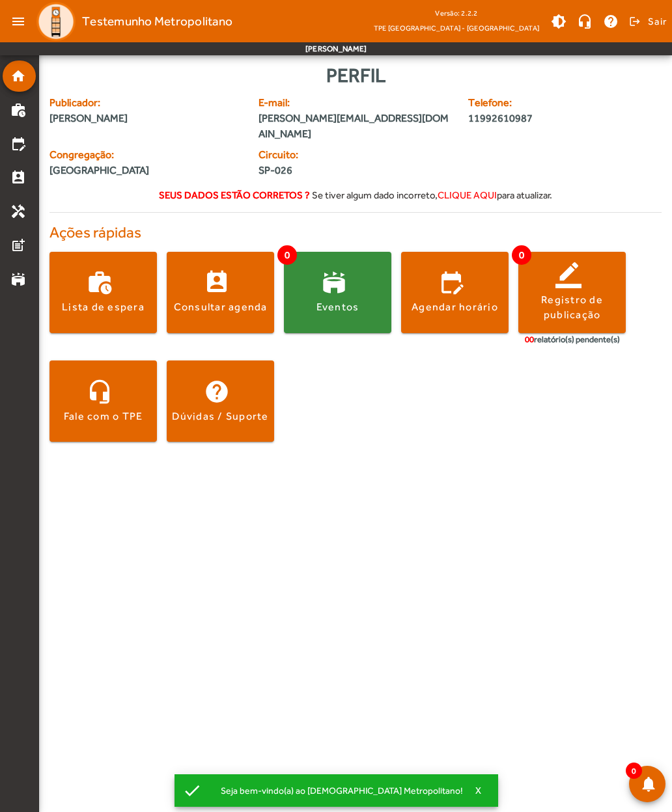
click at [459, 277] on span at bounding box center [454, 292] width 107 height 31
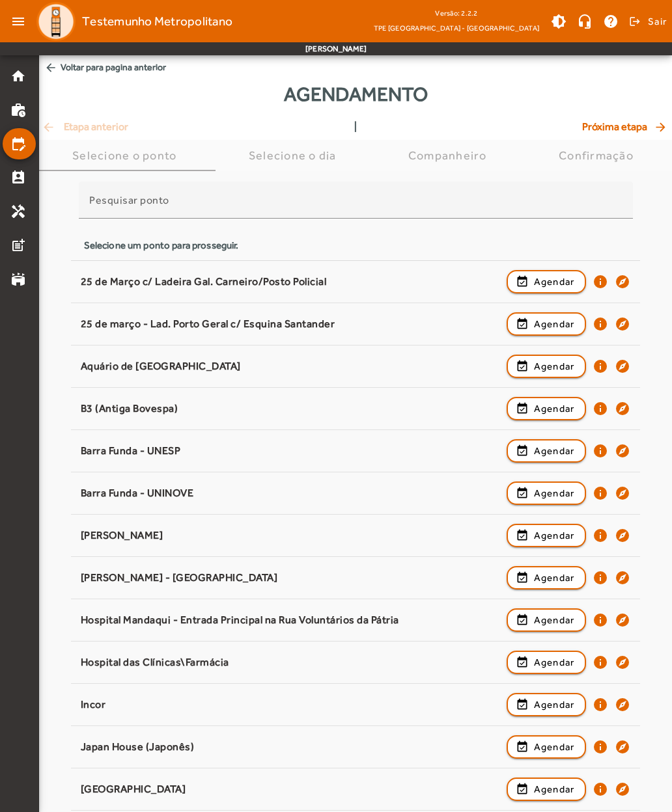
click at [532, 281] on span "button" at bounding box center [546, 281] width 77 height 31
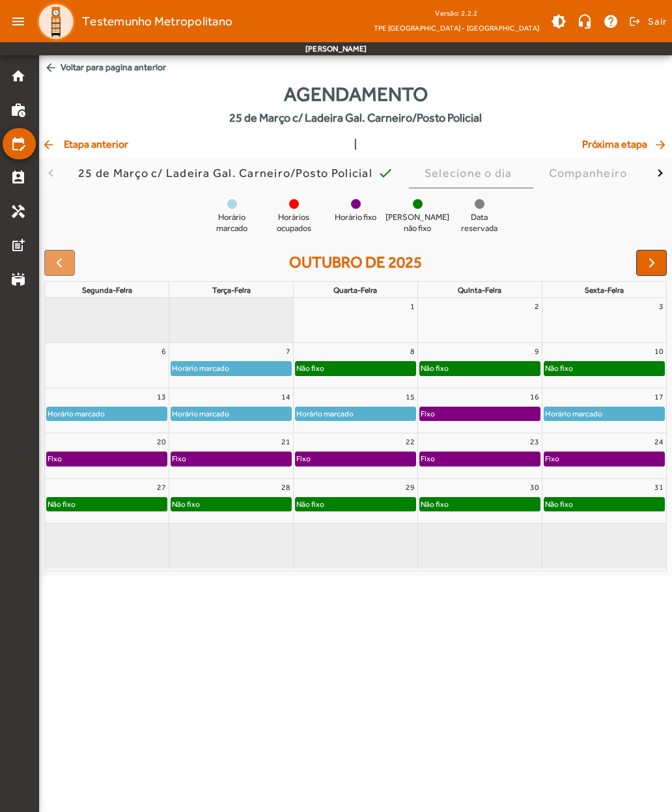
click at [92, 71] on span "arrow_back Voltar para pagina anterior" at bounding box center [355, 67] width 633 height 24
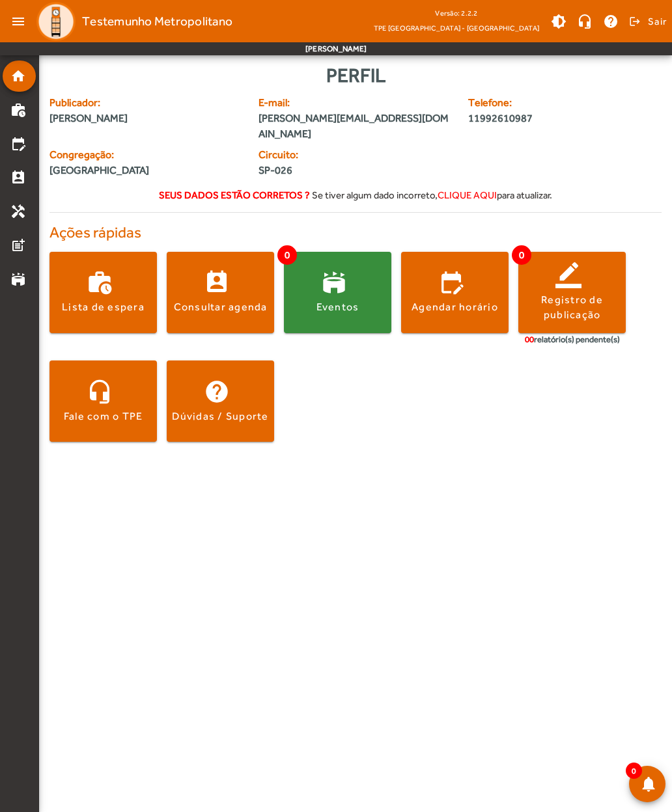
click at [457, 300] on div "Agendar horário" at bounding box center [454, 307] width 87 height 14
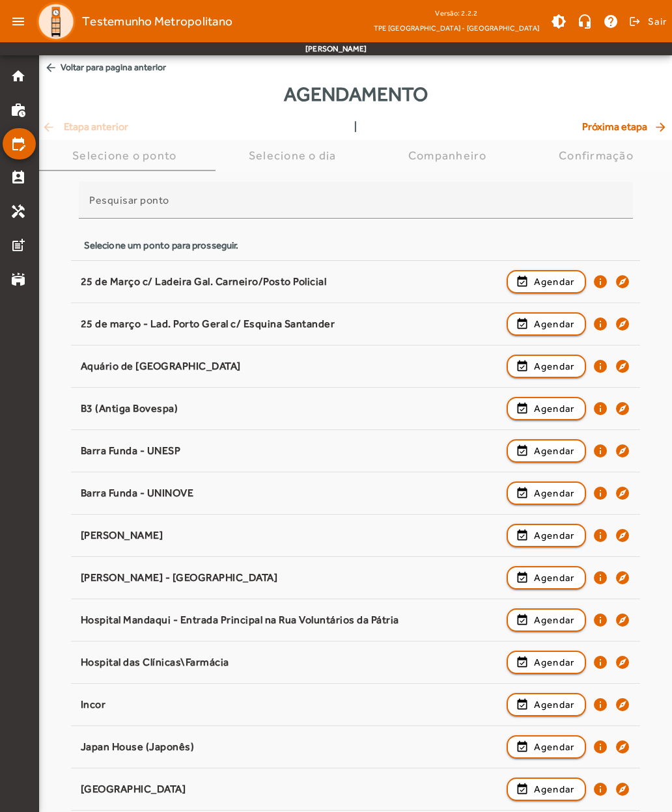
click at [538, 325] on span "Agendar" at bounding box center [554, 324] width 41 height 16
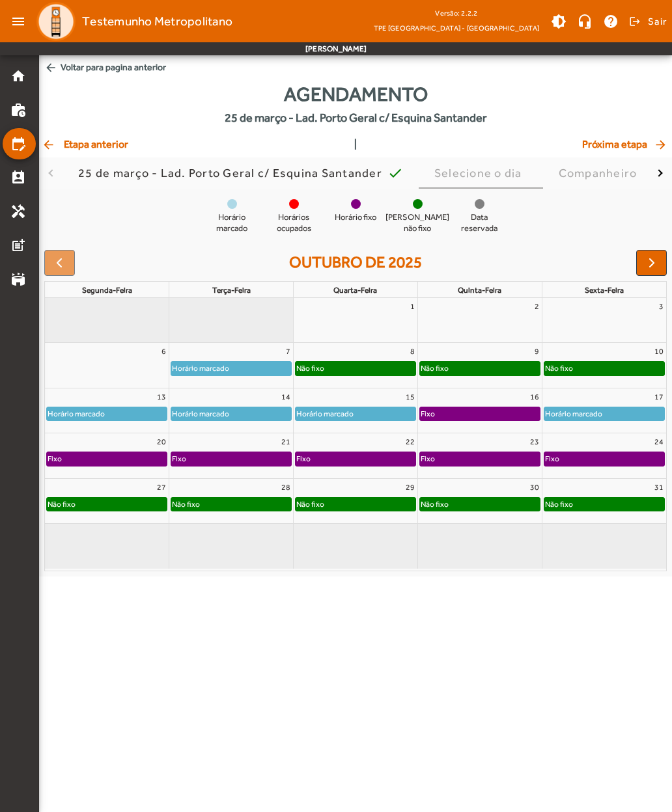
click at [92, 77] on span "arrow_back Voltar para pagina anterior" at bounding box center [355, 67] width 633 height 24
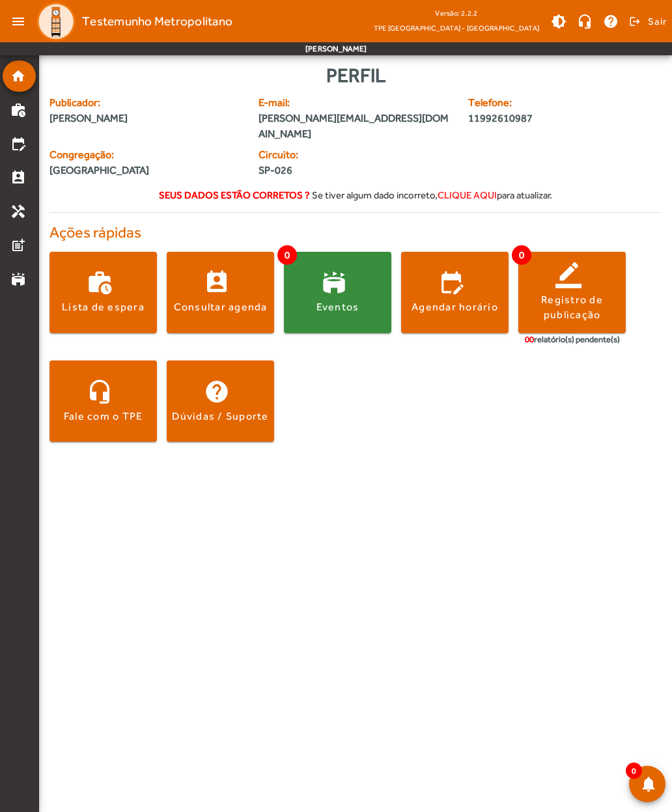
click at [456, 284] on span at bounding box center [454, 292] width 107 height 31
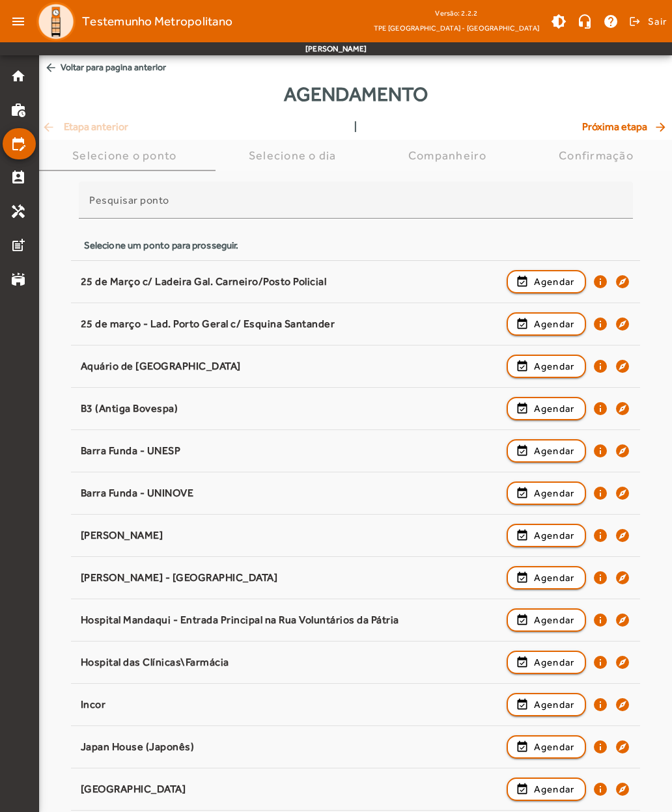
click at [544, 370] on span "Agendar" at bounding box center [554, 367] width 41 height 16
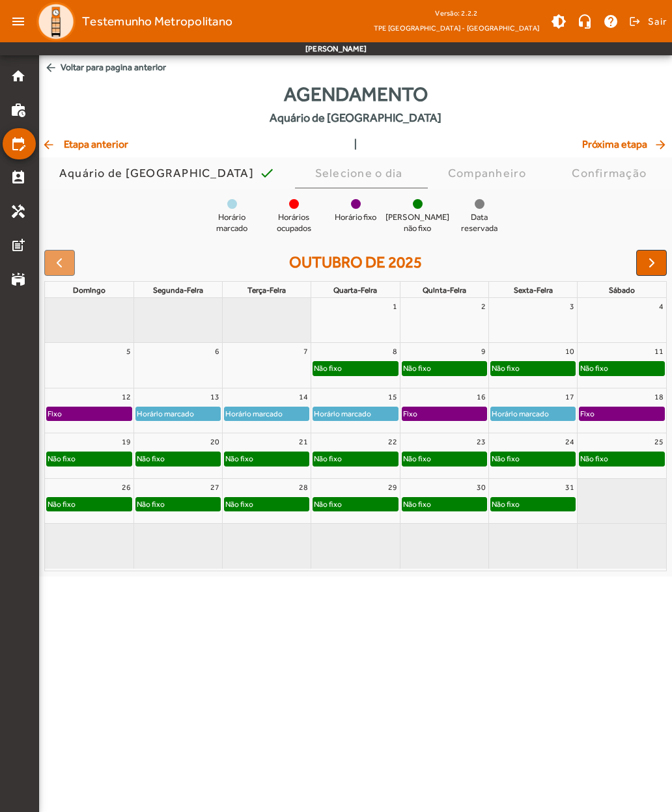
click at [122, 72] on span "arrow_back Voltar para pagina anterior" at bounding box center [355, 67] width 633 height 24
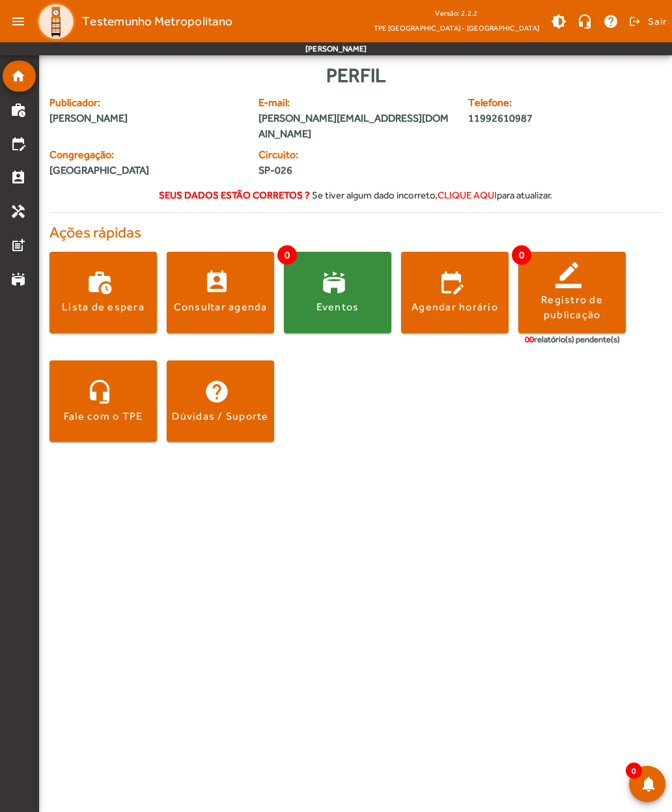
click at [465, 300] on div "Agendar horário" at bounding box center [454, 307] width 87 height 14
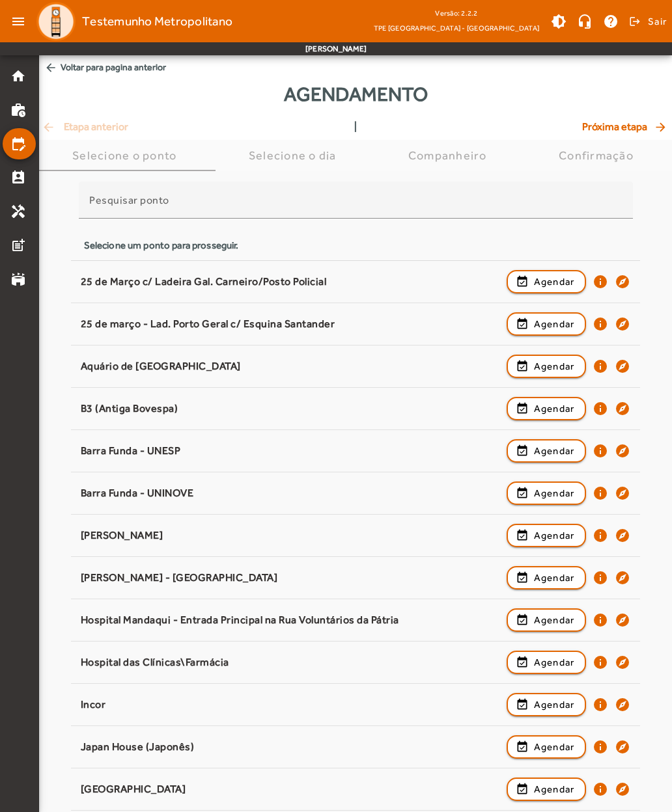
click at [251, 410] on div "B3 (Antiga Bovespa)" at bounding box center [290, 409] width 419 height 14
click at [542, 411] on span "Agendar" at bounding box center [554, 409] width 41 height 16
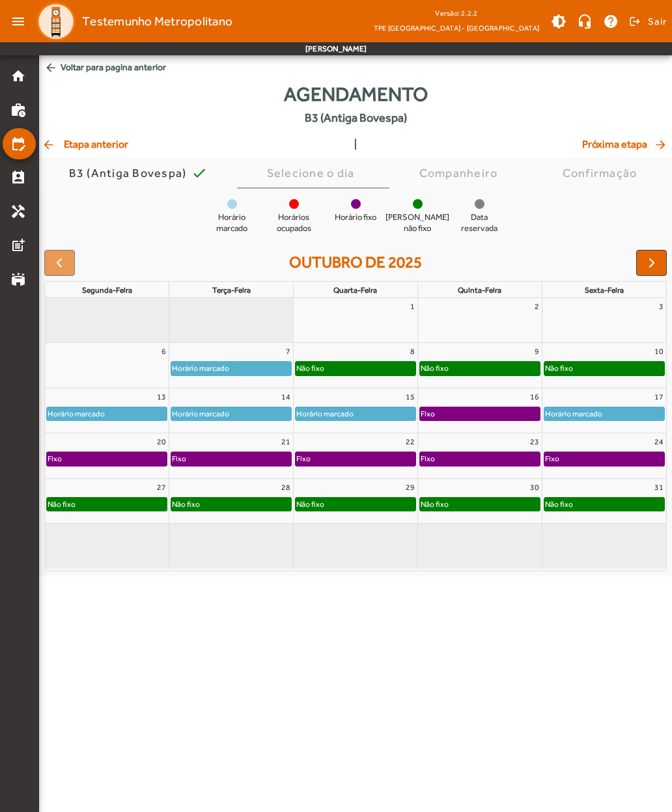
click at [93, 147] on span "arrow_back Etapa anterior" at bounding box center [85, 145] width 87 height 16
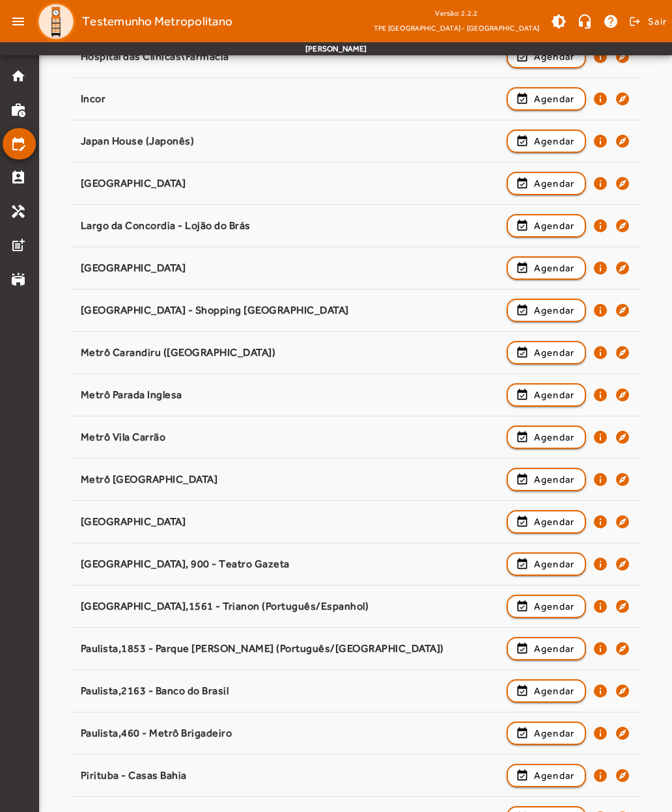
scroll to position [626, 0]
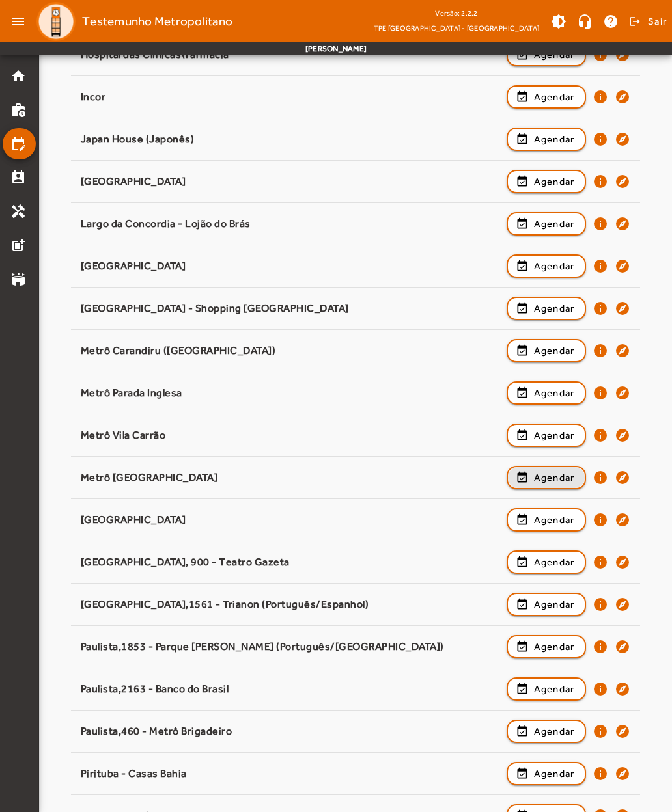
click at [557, 479] on span "Agendar" at bounding box center [554, 478] width 41 height 16
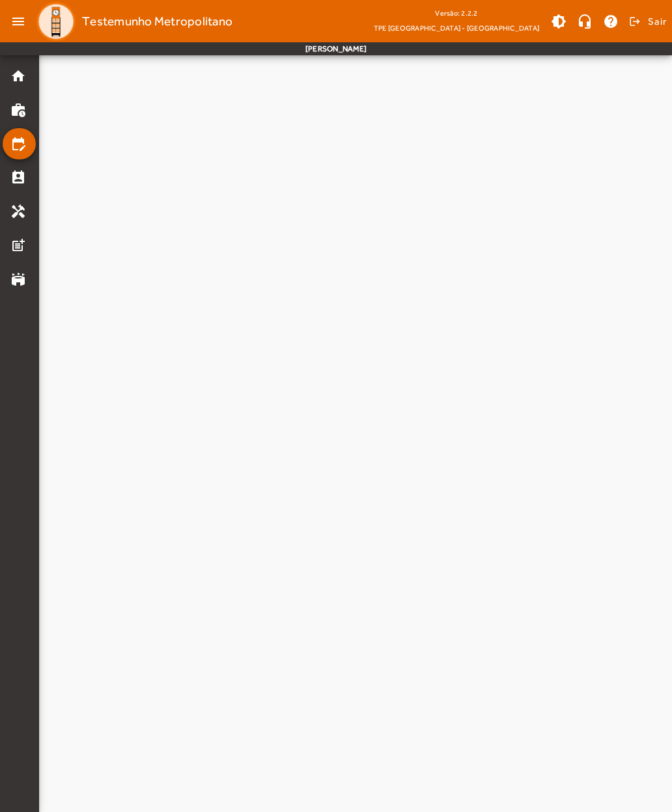
scroll to position [0, 0]
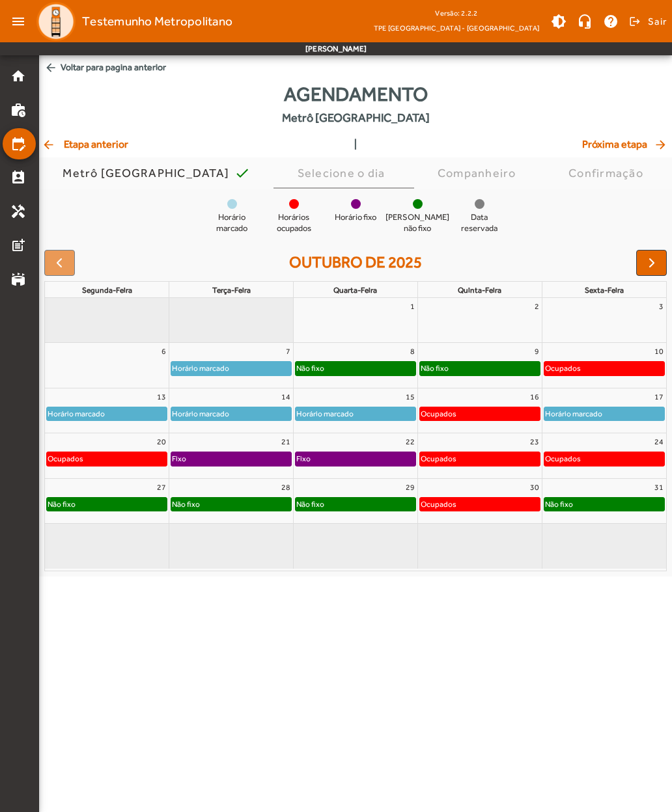
click at [125, 68] on span "arrow_back Voltar para pagina anterior" at bounding box center [355, 67] width 633 height 24
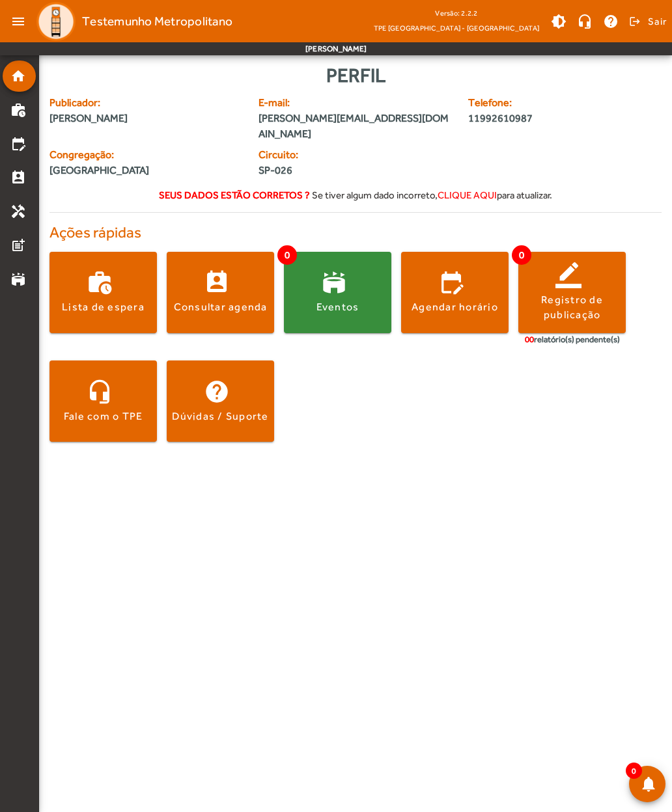
click at [570, 293] on div "Registro de publicação" at bounding box center [571, 307] width 107 height 29
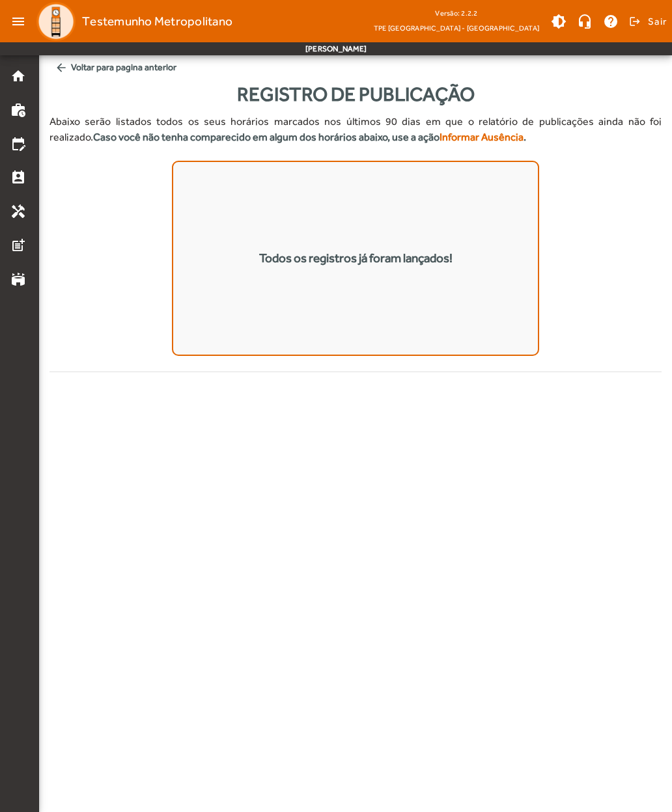
click at [120, 71] on span "arrow_back Voltar para pagina anterior" at bounding box center [355, 67] width 612 height 24
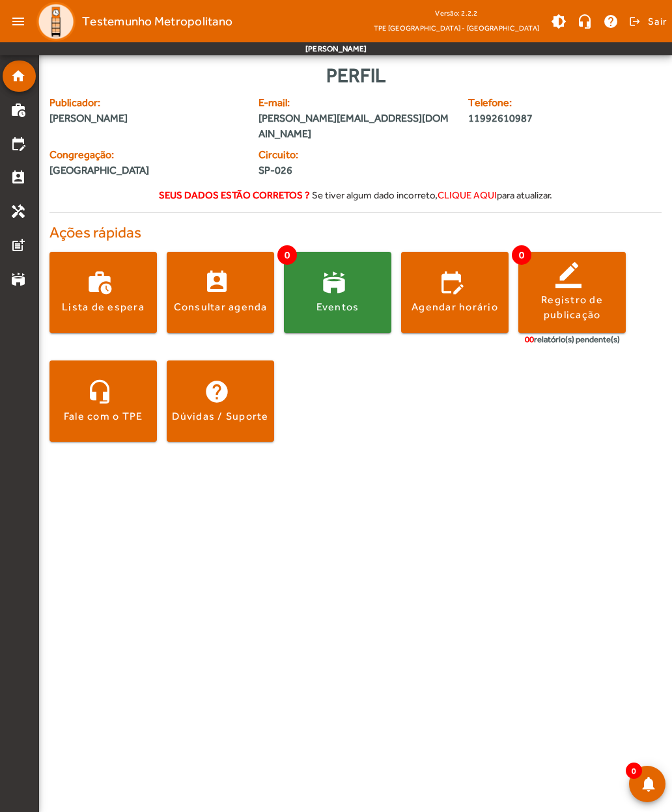
click at [225, 277] on span at bounding box center [220, 292] width 107 height 31
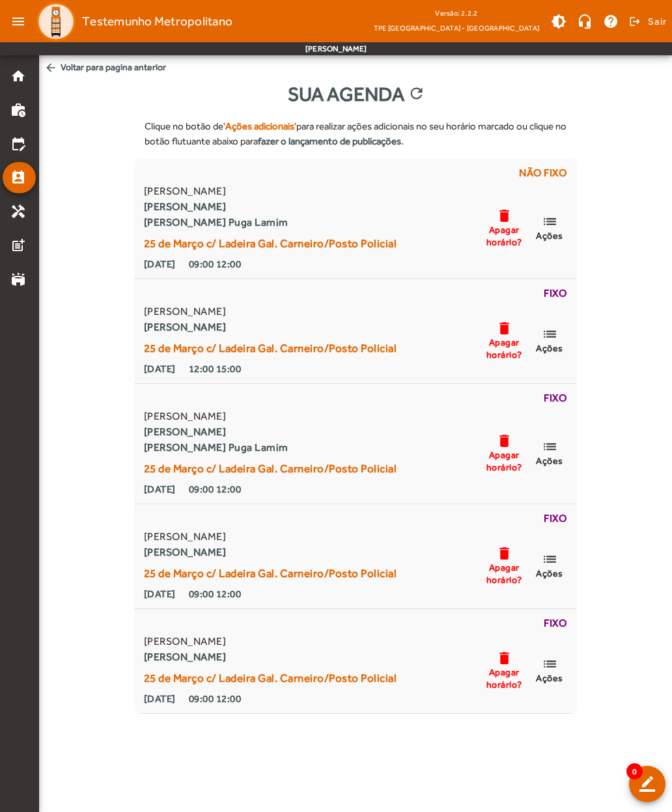
click at [115, 69] on span "arrow_back Voltar para pagina anterior" at bounding box center [355, 67] width 633 height 24
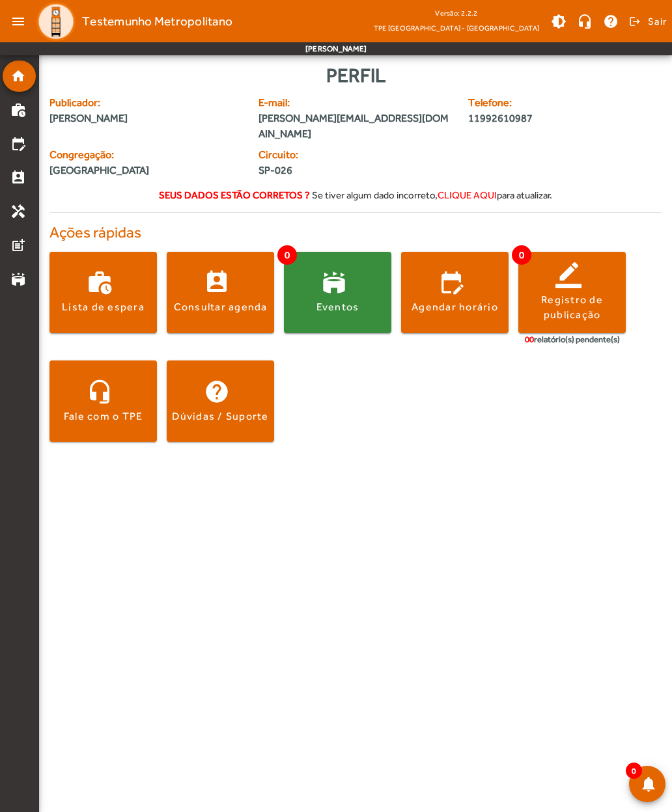
click at [24, 146] on mat-icon "edit_calendar" at bounding box center [18, 144] width 16 height 16
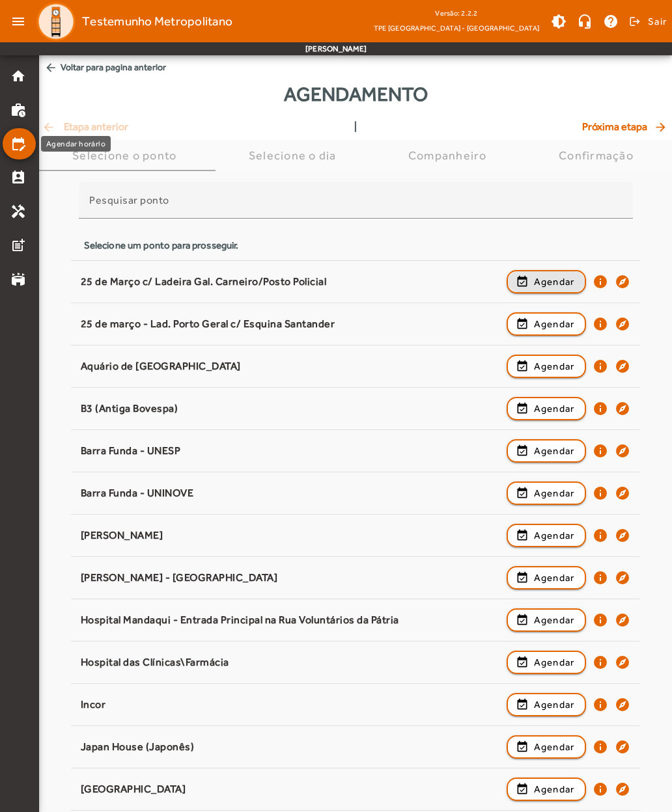
click at [548, 282] on span "Agendar" at bounding box center [554, 282] width 41 height 16
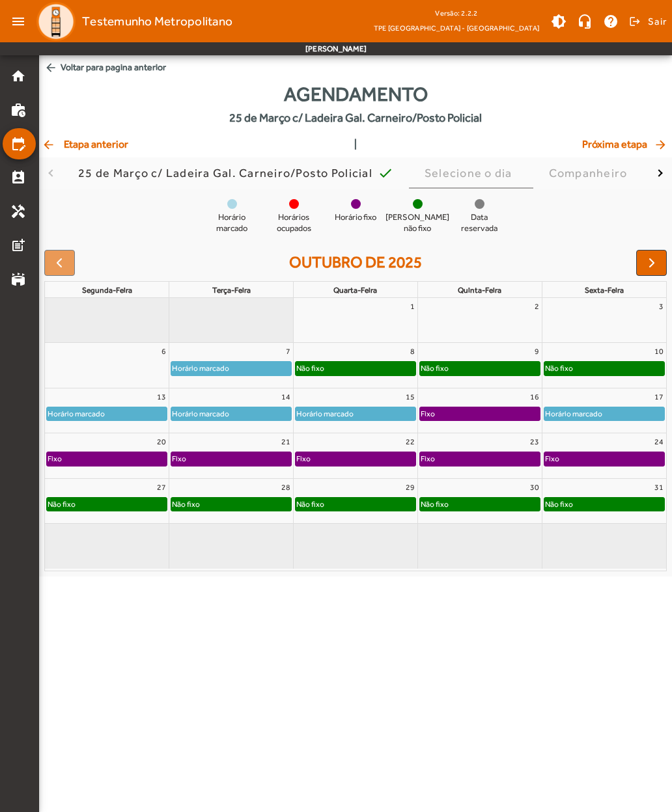
click at [648, 25] on span "Sair" at bounding box center [657, 21] width 19 height 21
